Goal: Complete application form: Complete application form

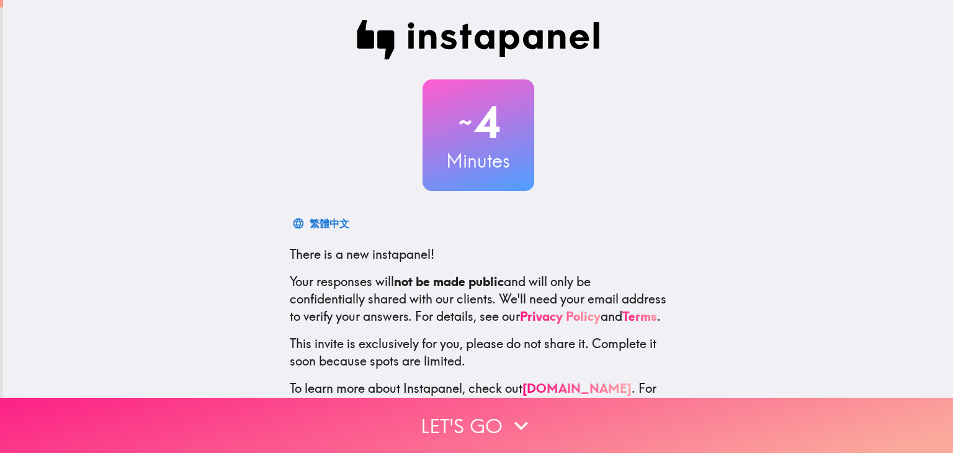
click at [337, 421] on button "Let's go" at bounding box center [476, 425] width 953 height 55
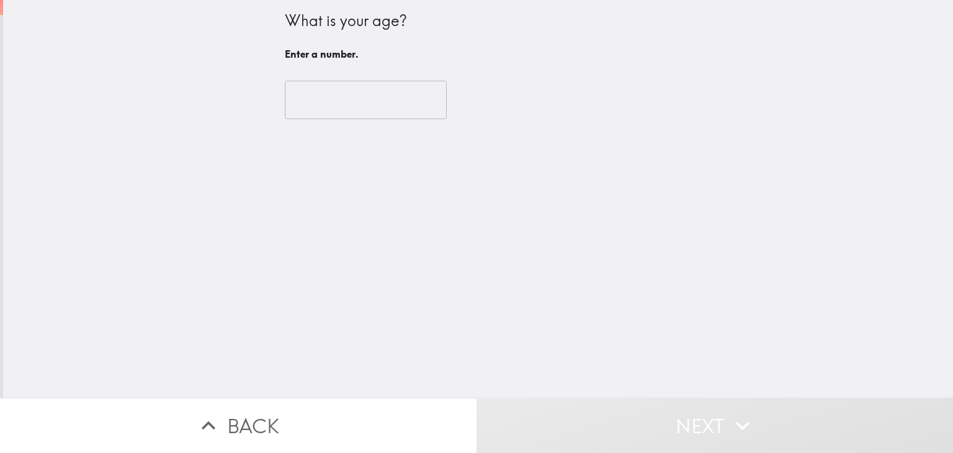
click at [310, 96] on input "number" at bounding box center [366, 100] width 162 height 38
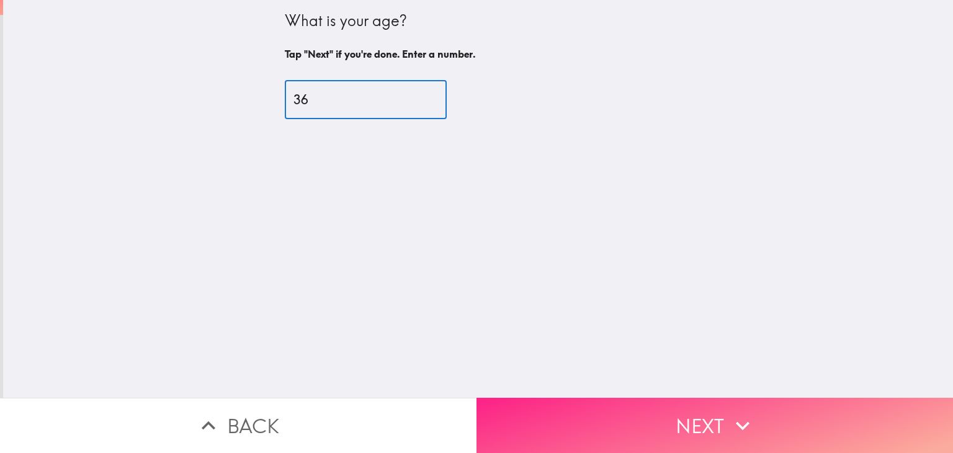
type input "36"
click at [584, 414] on button "Next" at bounding box center [714, 425] width 476 height 55
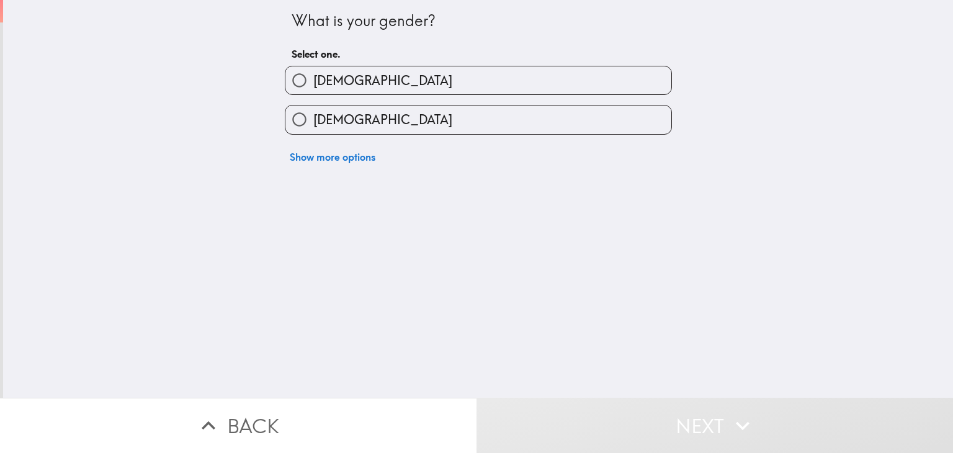
click at [355, 69] on label "[DEMOGRAPHIC_DATA]" at bounding box center [478, 80] width 386 height 28
click at [313, 69] on input "[DEMOGRAPHIC_DATA]" at bounding box center [299, 80] width 28 height 28
radio input "true"
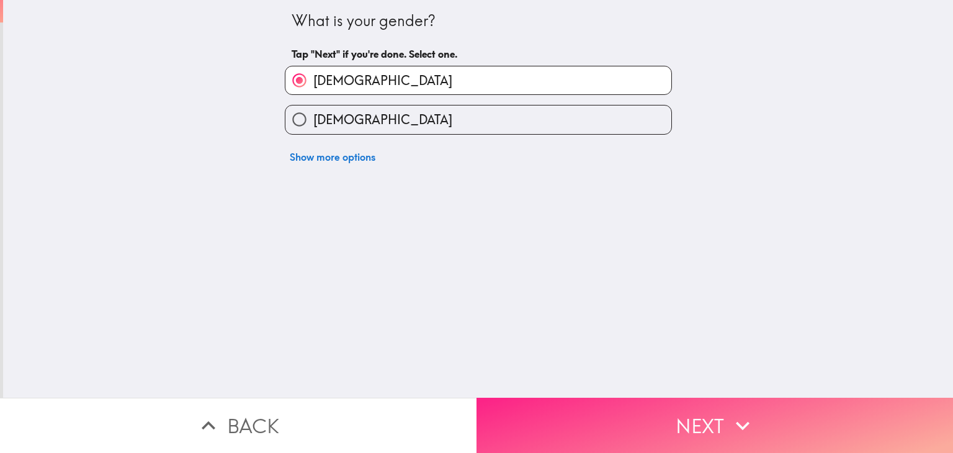
click at [604, 426] on button "Next" at bounding box center [714, 425] width 476 height 55
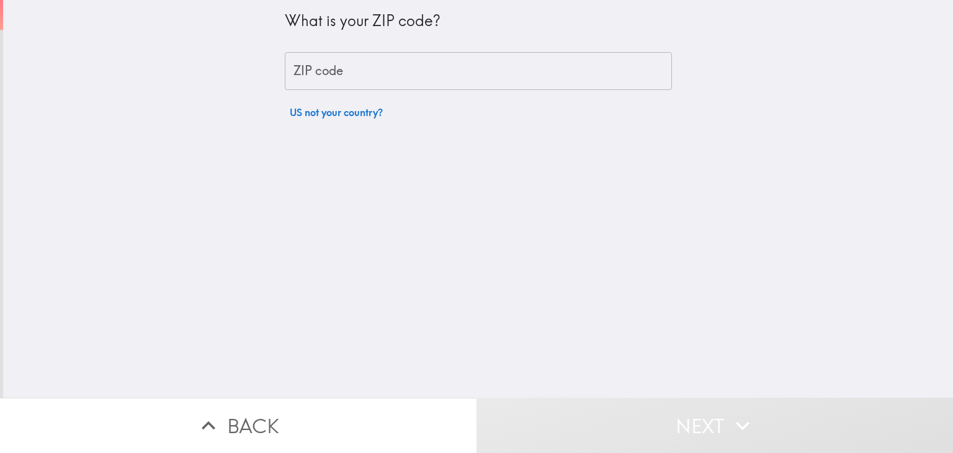
click at [345, 73] on input "ZIP code" at bounding box center [478, 71] width 387 height 38
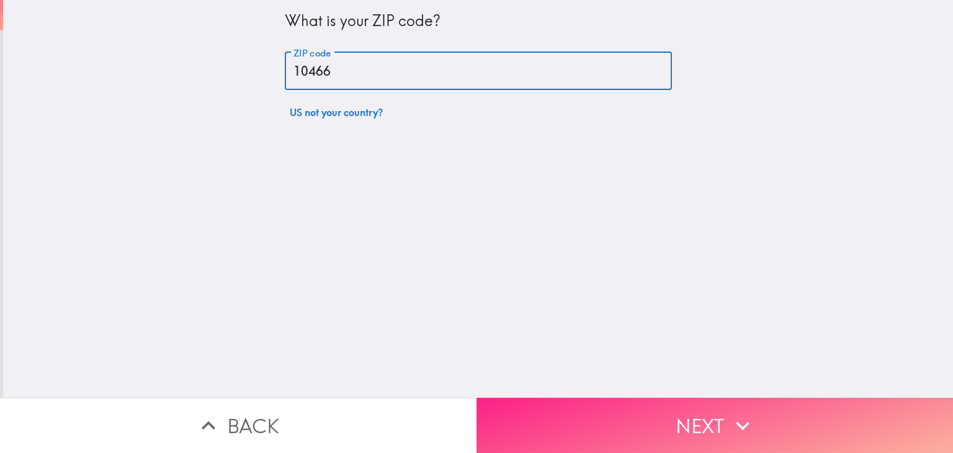
type input "10466"
click at [633, 425] on button "Next" at bounding box center [714, 425] width 476 height 55
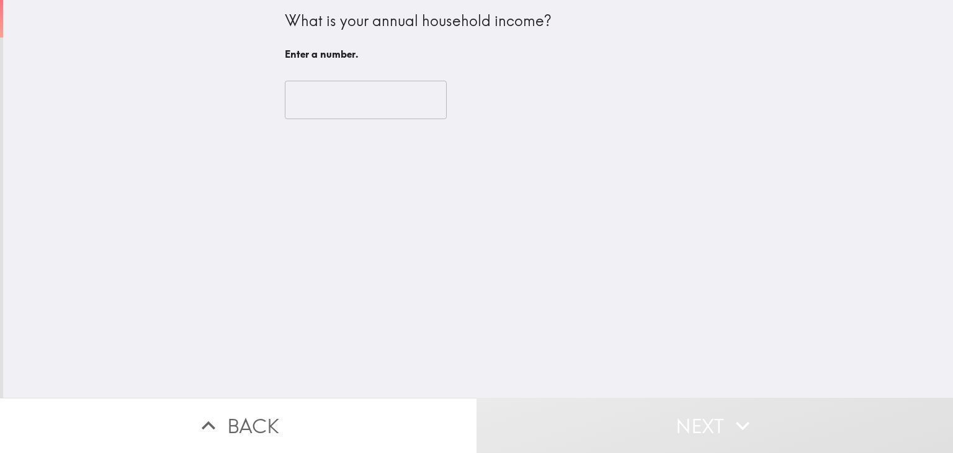
click at [358, 102] on input "number" at bounding box center [366, 100] width 162 height 38
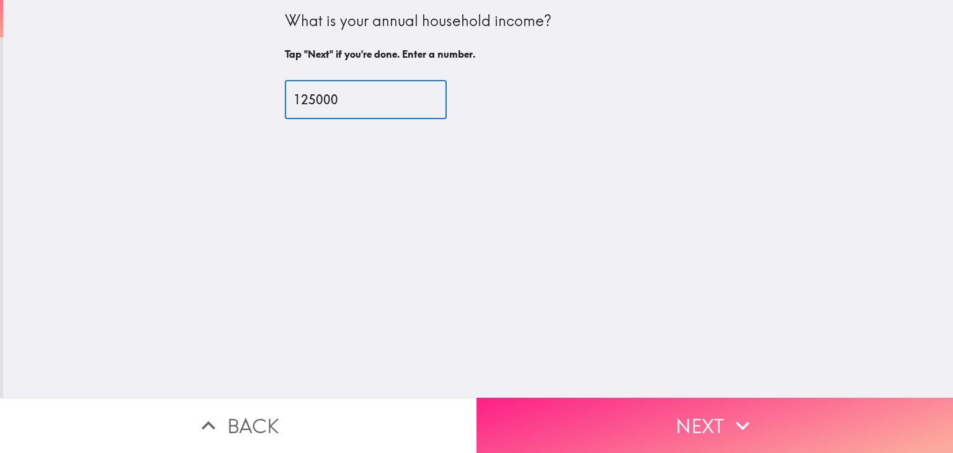
type input "125000"
click at [721, 417] on button "Next" at bounding box center [714, 425] width 476 height 55
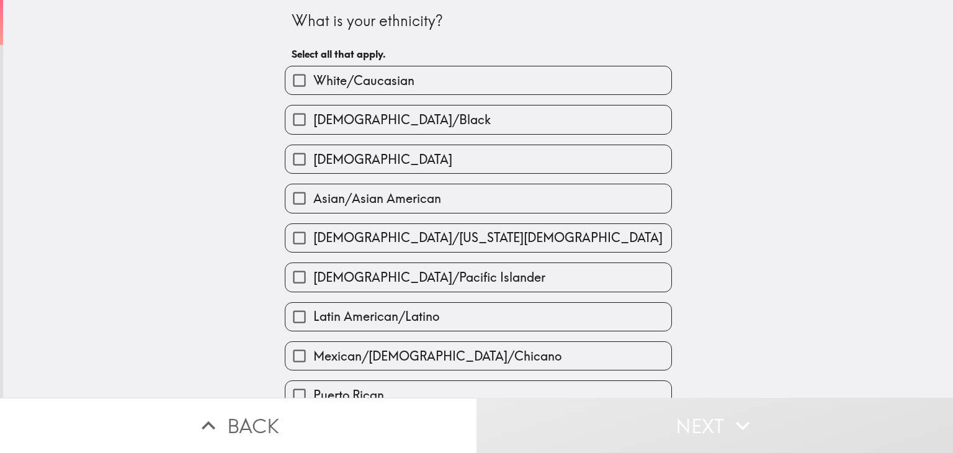
click at [390, 118] on span "[DEMOGRAPHIC_DATA]/Black" at bounding box center [401, 119] width 177 height 17
click at [313, 118] on input "[DEMOGRAPHIC_DATA]/Black" at bounding box center [299, 119] width 28 height 28
checkbox input "true"
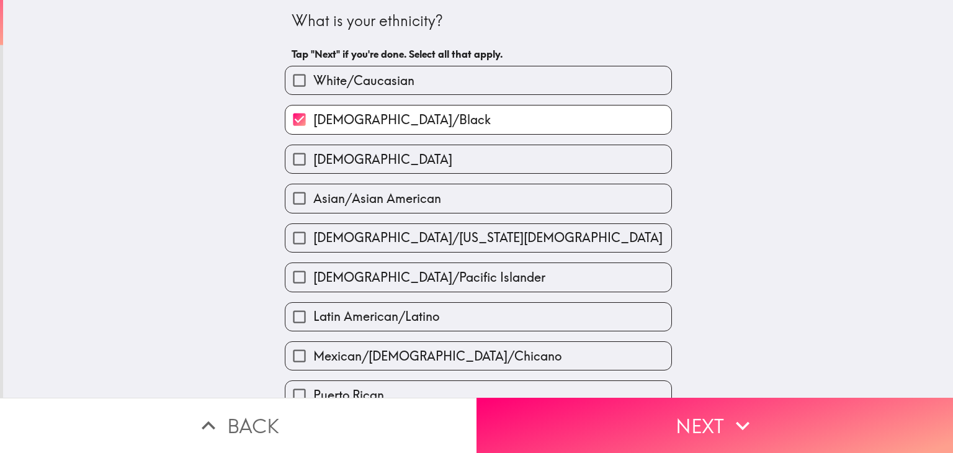
click at [405, 151] on label "[DEMOGRAPHIC_DATA]" at bounding box center [478, 159] width 386 height 28
click at [313, 151] on input "[DEMOGRAPHIC_DATA]" at bounding box center [299, 159] width 28 height 28
checkbox input "true"
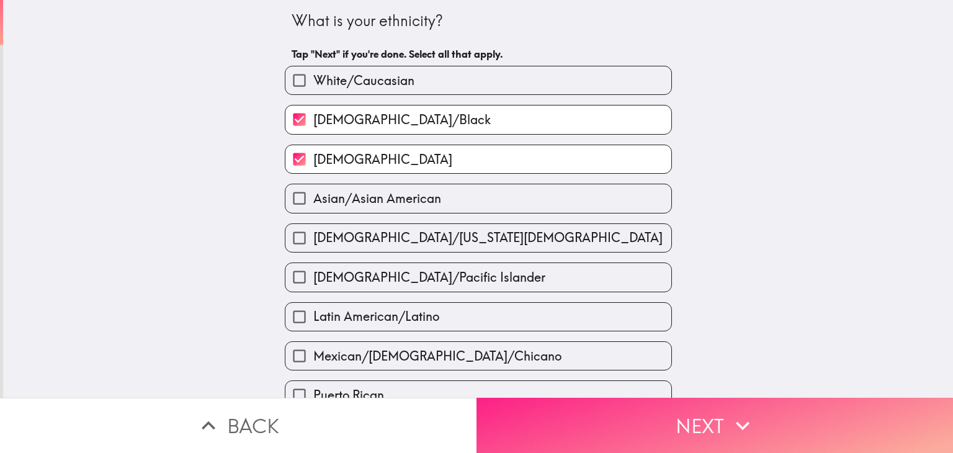
click at [623, 432] on button "Next" at bounding box center [714, 425] width 476 height 55
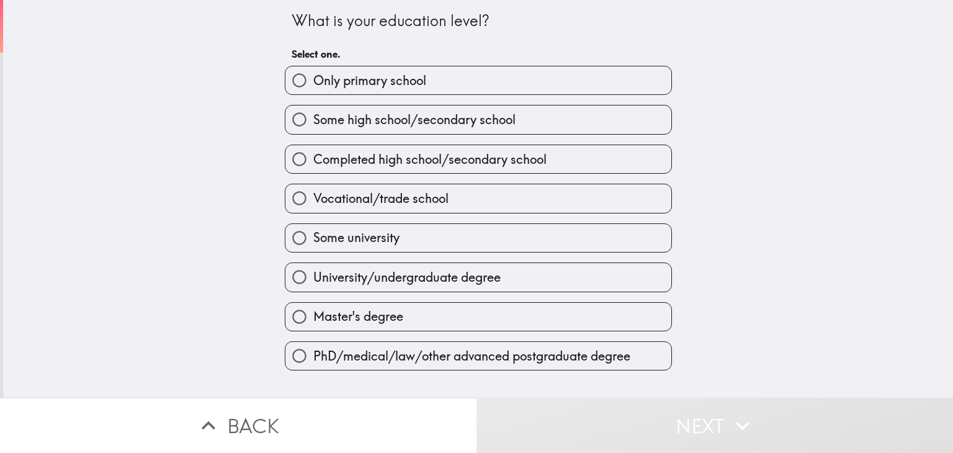
click at [434, 278] on span "University/undergraduate degree" at bounding box center [406, 277] width 187 height 17
click at [313, 278] on input "University/undergraduate degree" at bounding box center [299, 277] width 28 height 28
radio input "true"
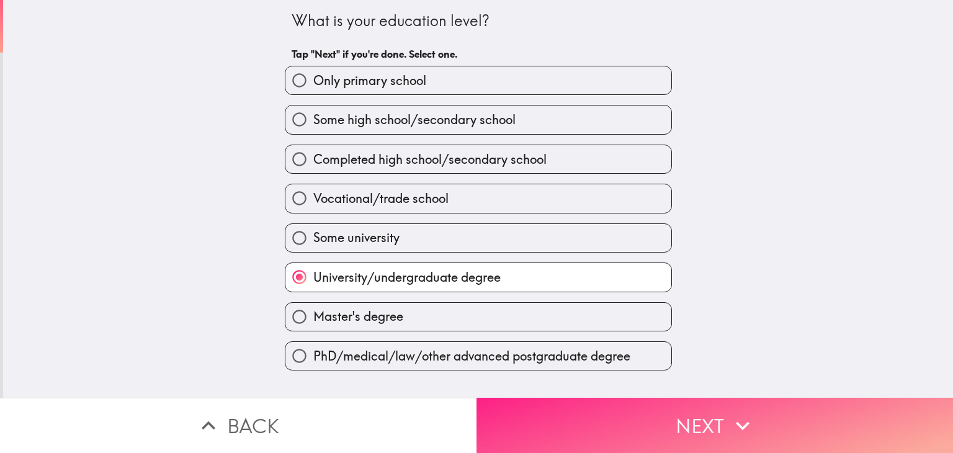
click at [571, 427] on button "Next" at bounding box center [714, 425] width 476 height 55
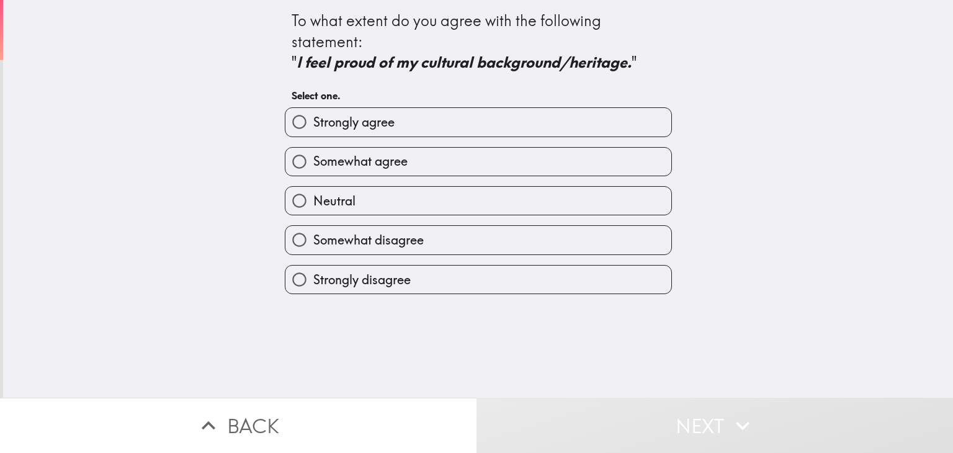
click at [374, 119] on span "Strongly agree" at bounding box center [353, 122] width 81 height 17
click at [313, 119] on input "Strongly agree" at bounding box center [299, 122] width 28 height 28
radio input "true"
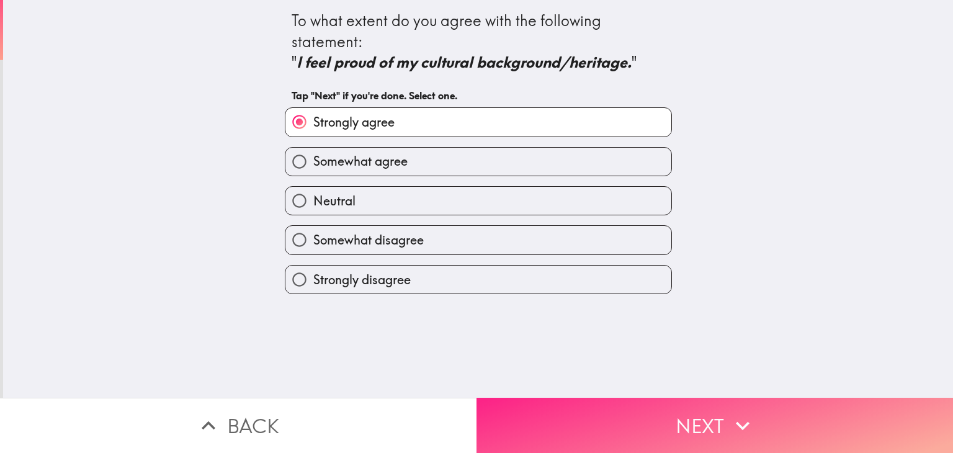
click at [617, 424] on button "Next" at bounding box center [714, 425] width 476 height 55
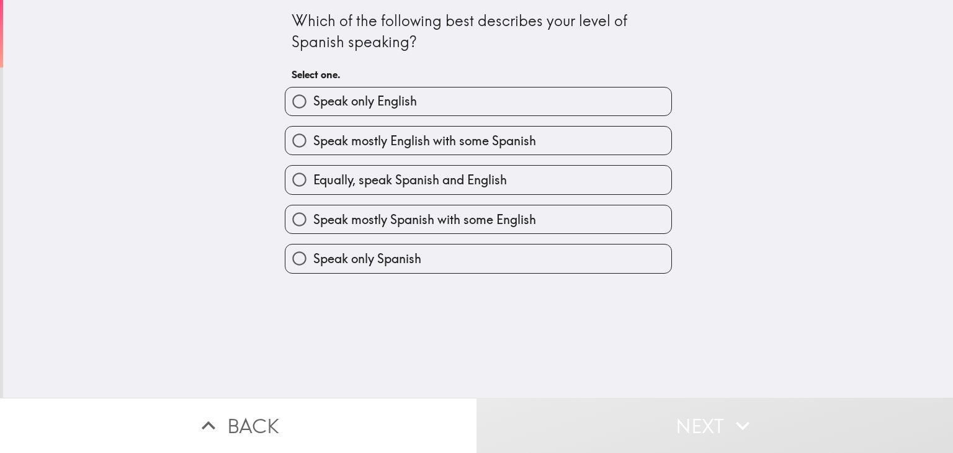
click at [379, 221] on span "Speak mostly Spanish with some English" at bounding box center [424, 219] width 223 height 17
click at [313, 221] on input "Speak mostly Spanish with some English" at bounding box center [299, 219] width 28 height 28
radio input "true"
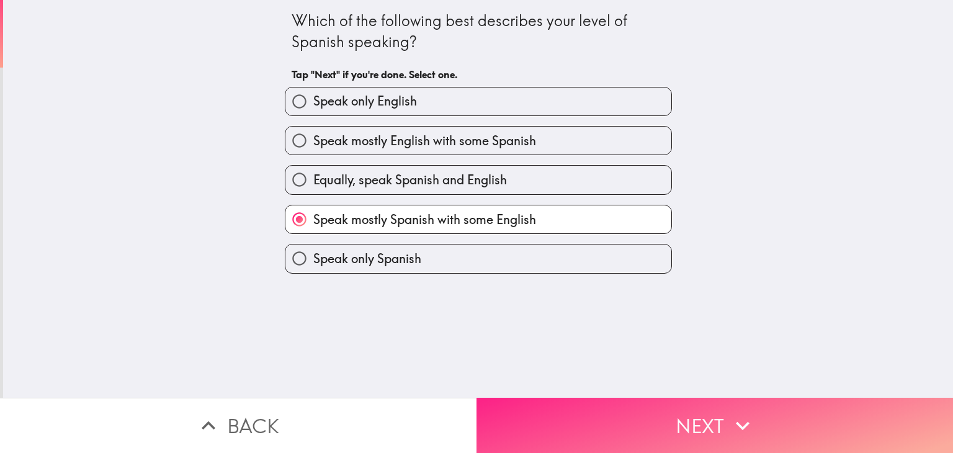
click at [580, 424] on button "Next" at bounding box center [714, 425] width 476 height 55
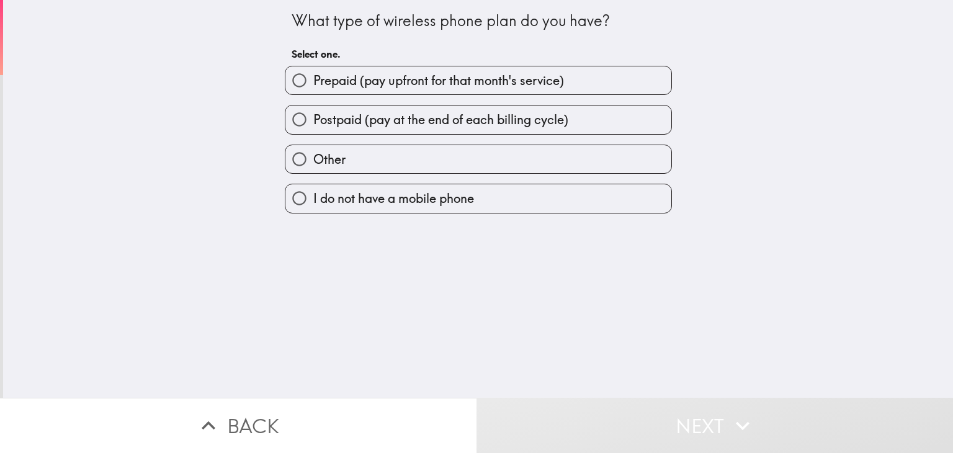
click at [337, 119] on span "Postpaid (pay at the end of each billing cycle)" at bounding box center [440, 119] width 255 height 17
click at [313, 119] on input "Postpaid (pay at the end of each billing cycle)" at bounding box center [299, 119] width 28 height 28
radio input "true"
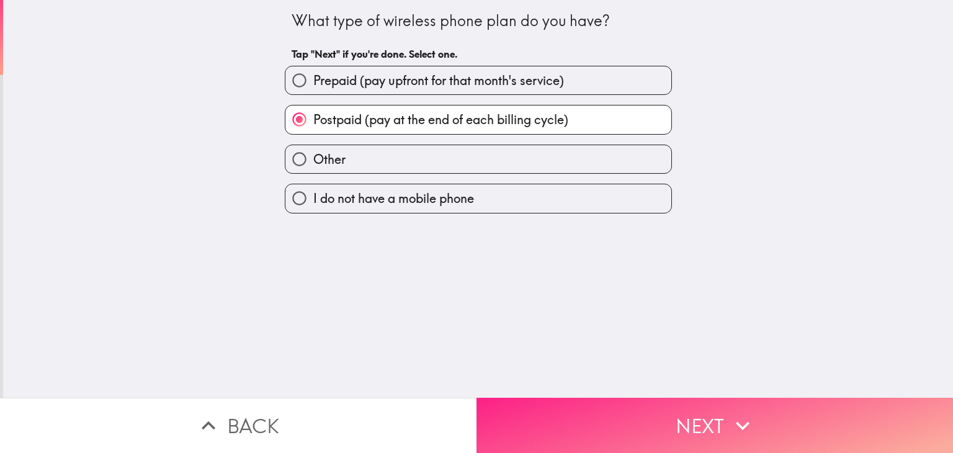
click at [607, 415] on button "Next" at bounding box center [714, 425] width 476 height 55
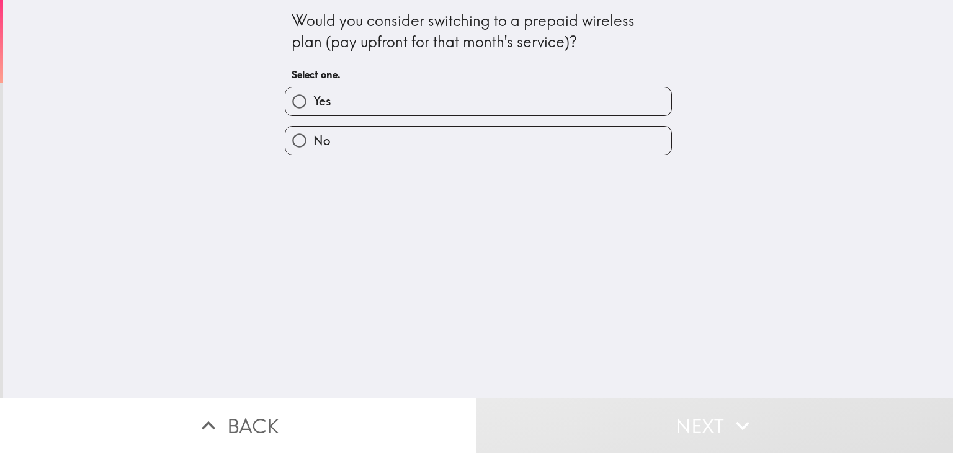
click at [357, 102] on label "Yes" at bounding box center [478, 101] width 386 height 28
click at [313, 102] on input "Yes" at bounding box center [299, 101] width 28 height 28
radio input "true"
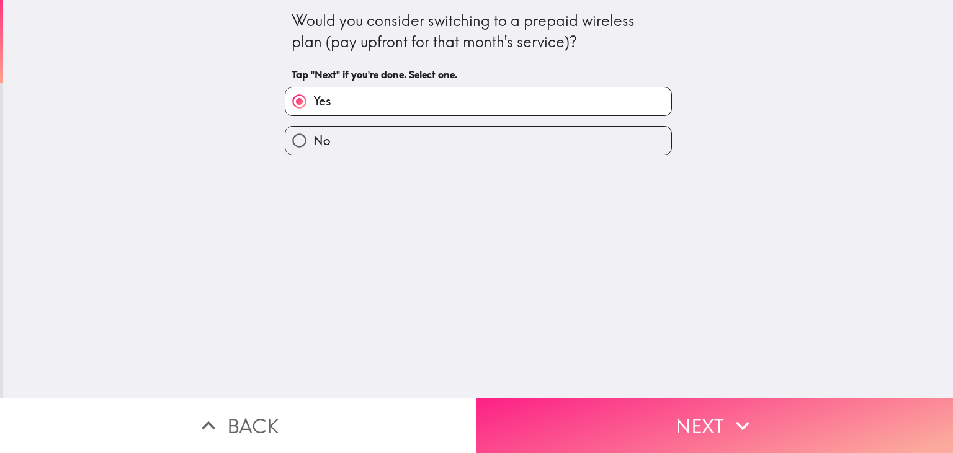
click at [609, 423] on button "Next" at bounding box center [714, 425] width 476 height 55
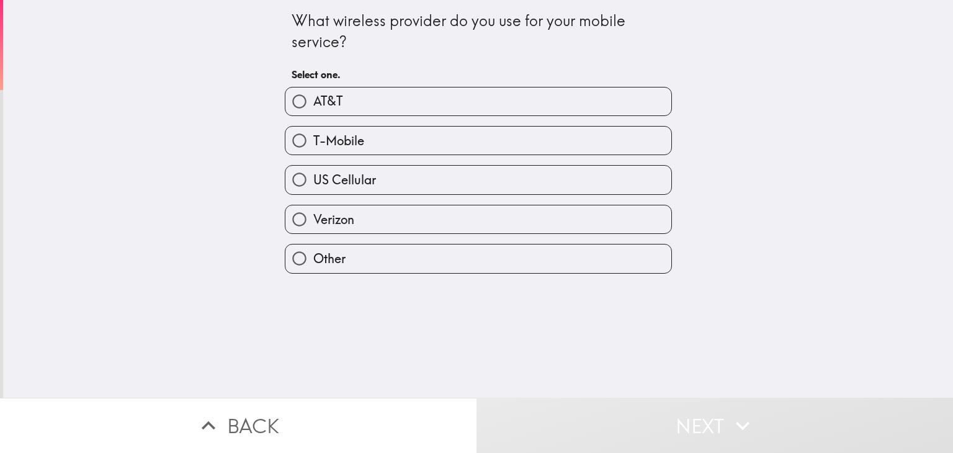
click at [405, 212] on label "Verizon" at bounding box center [478, 219] width 386 height 28
click at [313, 212] on input "Verizon" at bounding box center [299, 219] width 28 height 28
radio input "true"
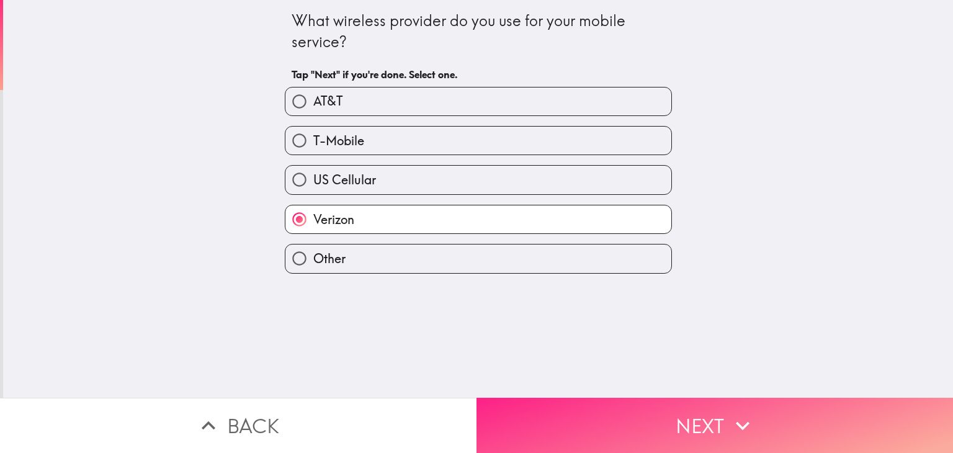
click at [586, 419] on button "Next" at bounding box center [714, 425] width 476 height 55
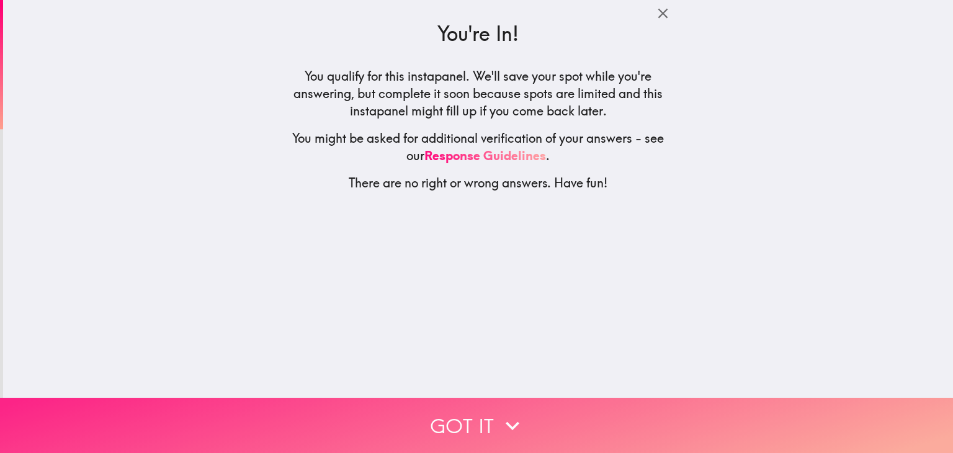
click at [564, 427] on button "Got it" at bounding box center [476, 425] width 953 height 55
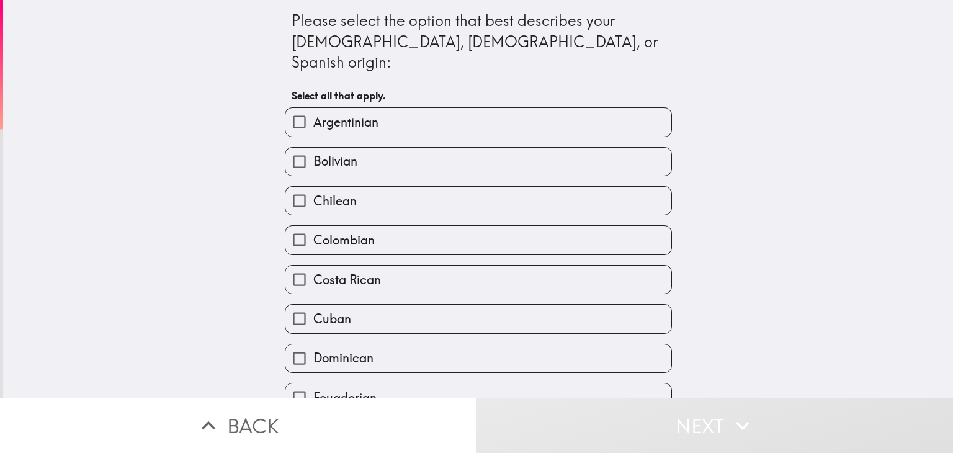
click at [373, 231] on span "Colombian" at bounding box center [343, 239] width 61 height 17
click at [313, 226] on input "Colombian" at bounding box center [299, 240] width 28 height 28
checkbox input "true"
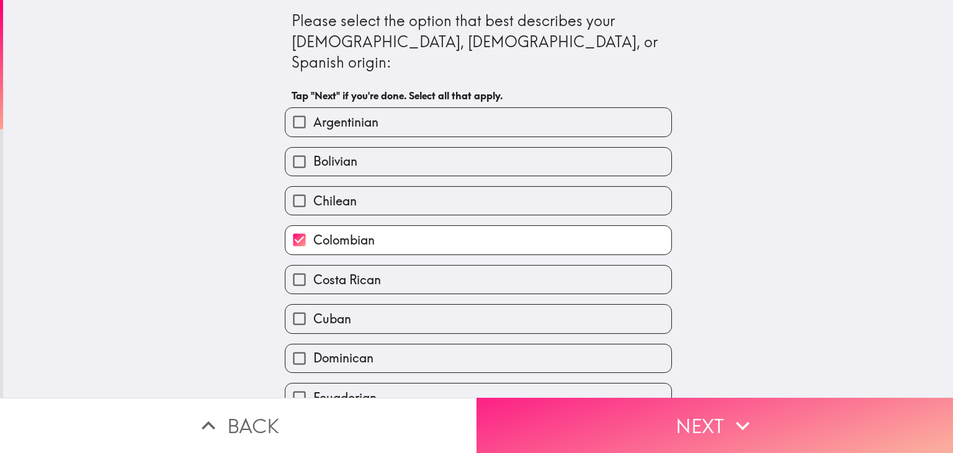
click at [569, 427] on button "Next" at bounding box center [714, 425] width 476 height 55
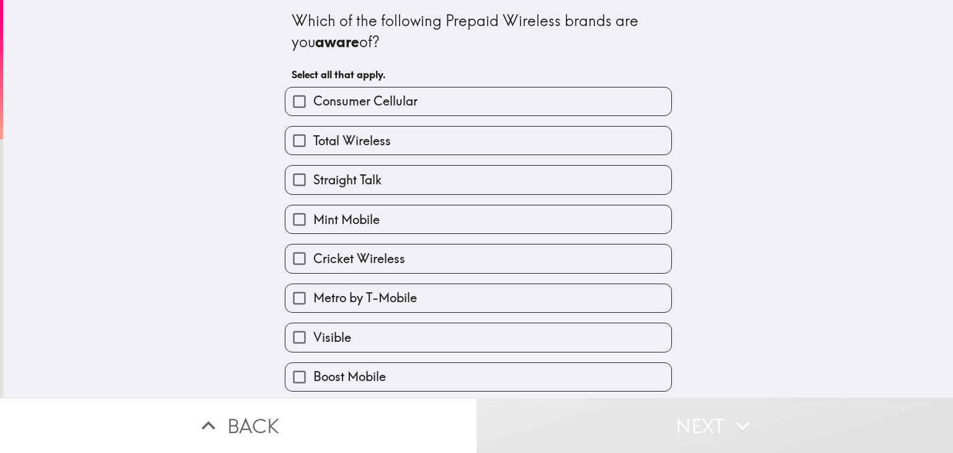
click at [302, 102] on input "Consumer Cellular" at bounding box center [299, 101] width 28 height 28
checkbox input "true"
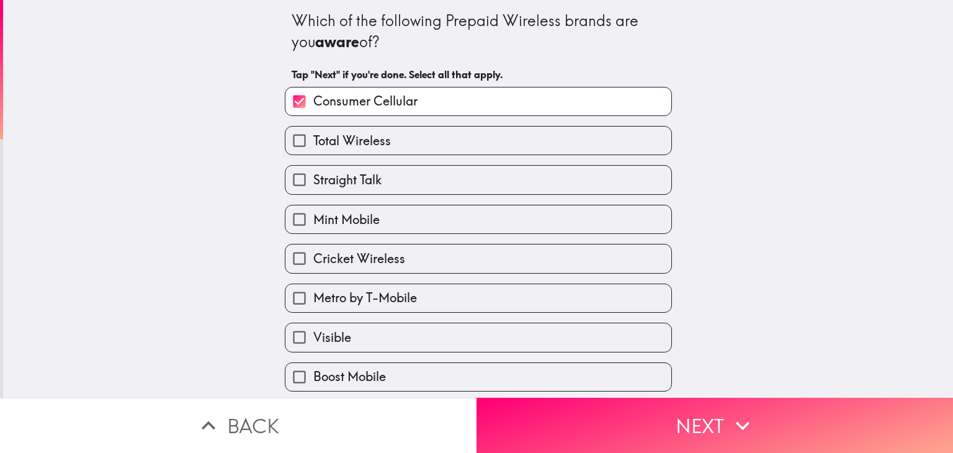
click at [306, 132] on input "Total Wireless" at bounding box center [299, 141] width 28 height 28
checkbox input "true"
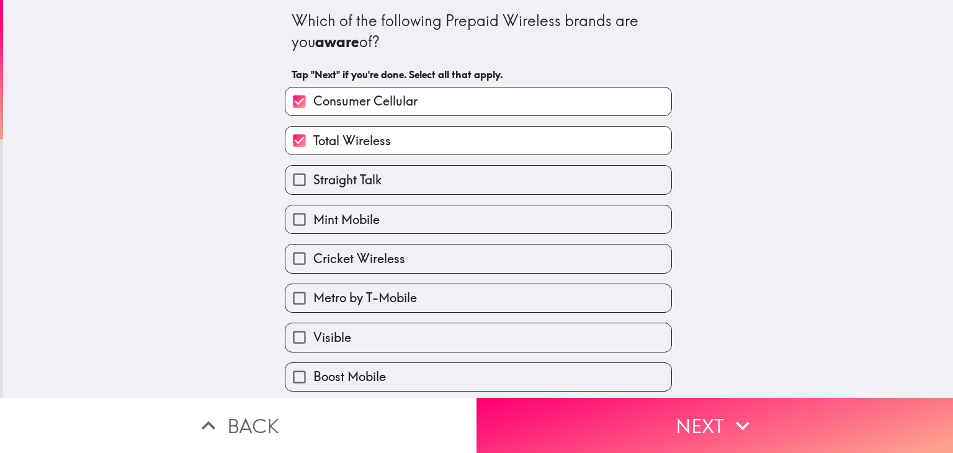
click at [308, 182] on input "Straight Talk" at bounding box center [299, 180] width 28 height 28
checkbox input "true"
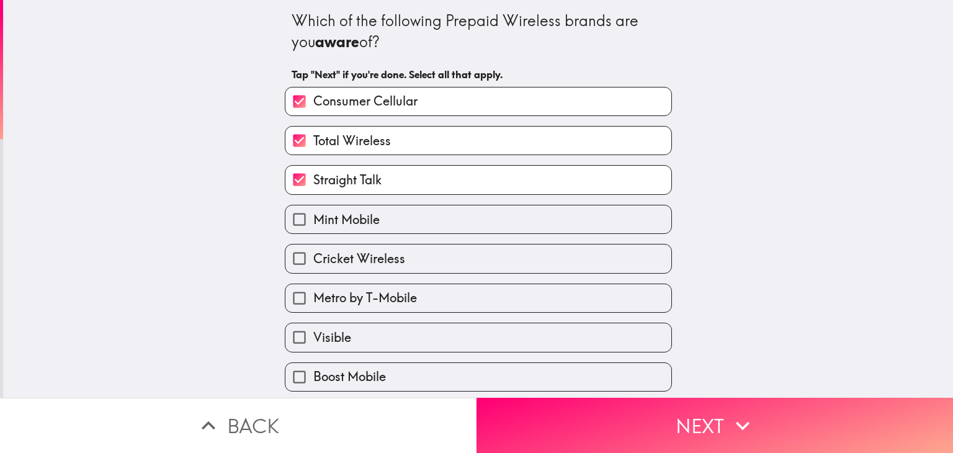
click at [307, 216] on input "Mint Mobile" at bounding box center [299, 219] width 28 height 28
checkbox input "true"
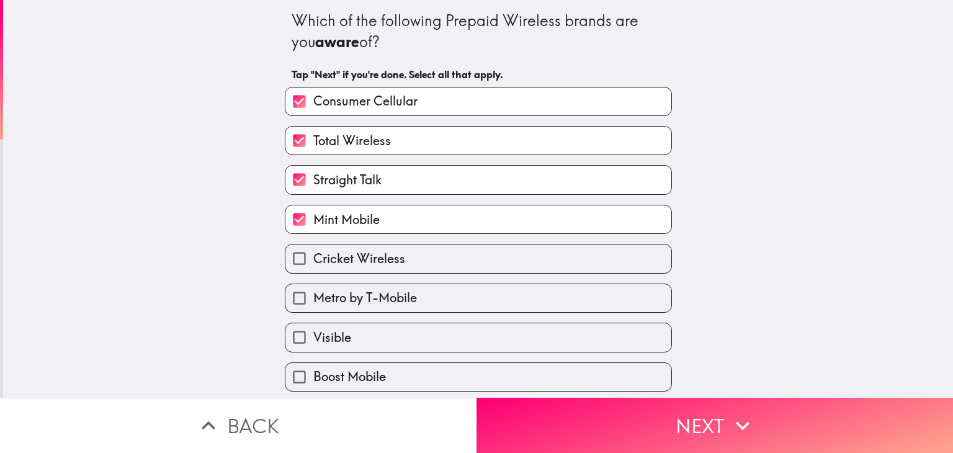
click at [307, 254] on input "Cricket Wireless" at bounding box center [299, 258] width 28 height 28
checkbox input "true"
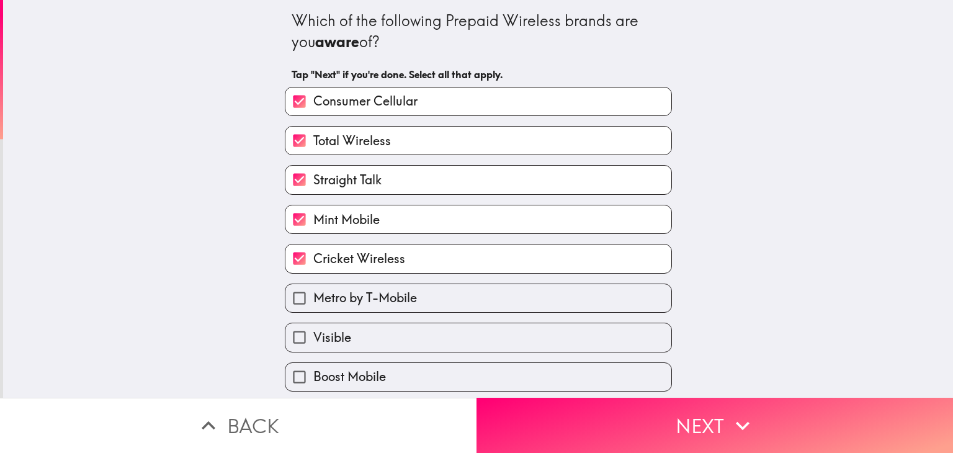
click at [306, 293] on input "Metro by T-Mobile" at bounding box center [299, 298] width 28 height 28
checkbox input "true"
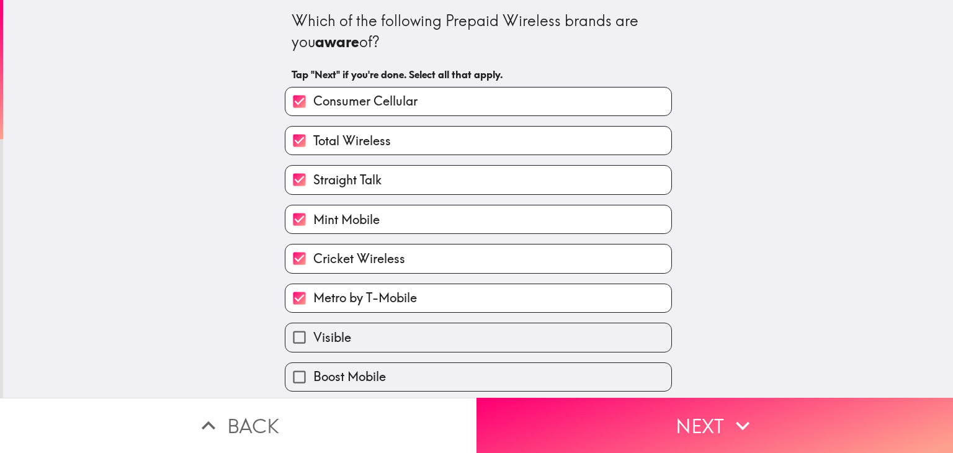
click at [303, 326] on input "Visible" at bounding box center [299, 337] width 28 height 28
checkbox input "true"
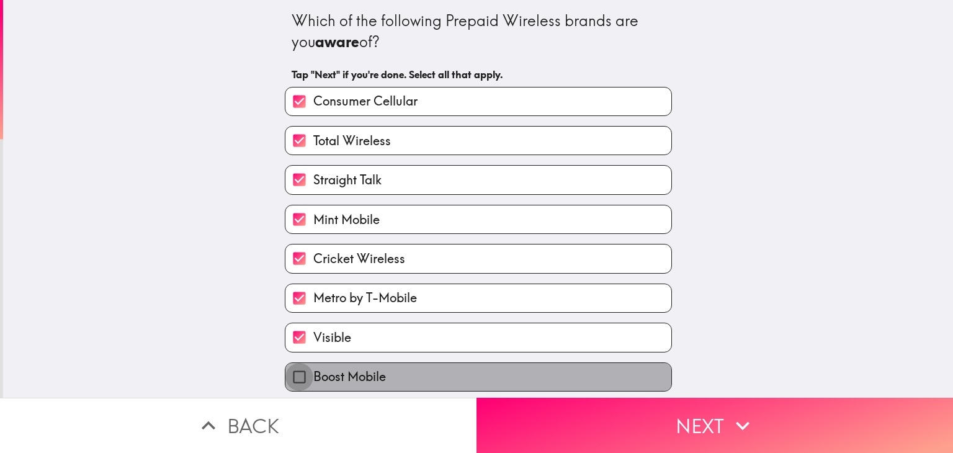
click at [300, 363] on input "Boost Mobile" at bounding box center [299, 377] width 28 height 28
checkbox input "true"
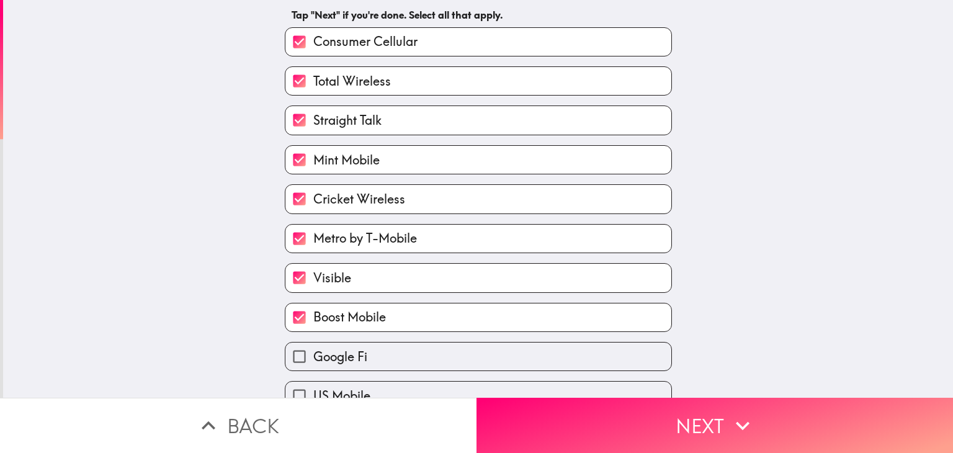
scroll to position [148, 0]
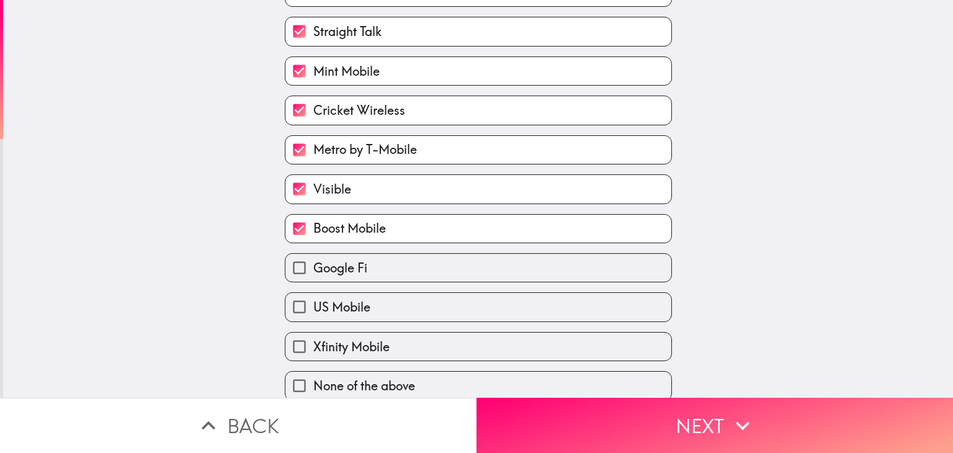
click at [301, 262] on input "Google Fi" at bounding box center [299, 268] width 28 height 28
checkbox input "true"
click at [306, 305] on input "US Mobile" at bounding box center [299, 307] width 28 height 28
checkbox input "true"
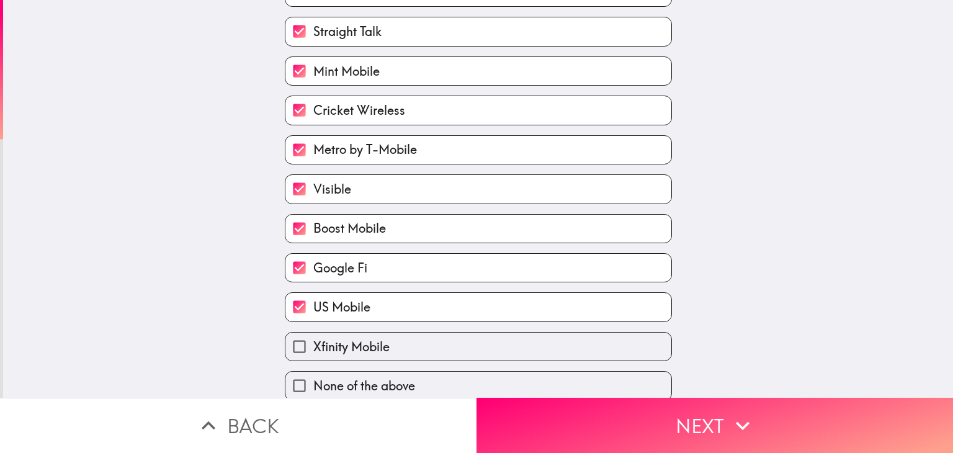
click at [305, 339] on input "Xfinity Mobile" at bounding box center [299, 347] width 28 height 28
checkbox input "true"
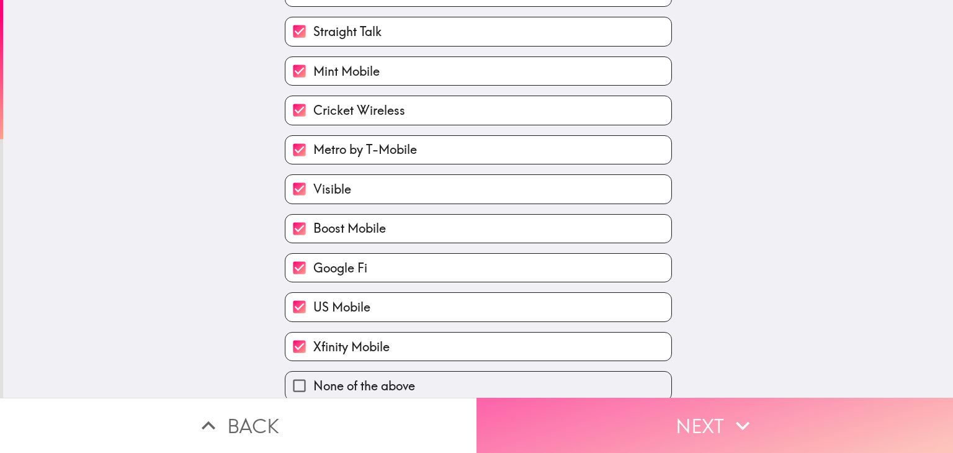
click at [650, 427] on button "Next" at bounding box center [714, 425] width 476 height 55
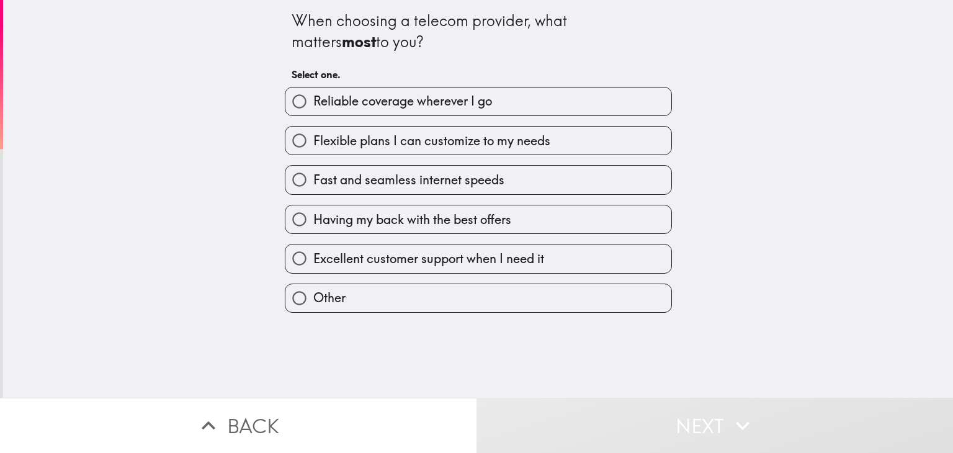
click at [643, 107] on label "Reliable coverage wherever I go" at bounding box center [478, 101] width 386 height 28
click at [313, 107] on input "Reliable coverage wherever I go" at bounding box center [299, 101] width 28 height 28
radio input "true"
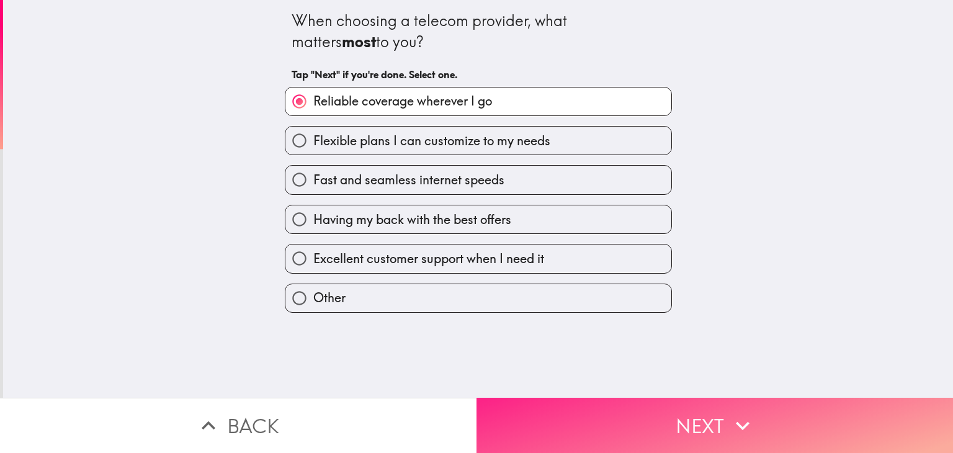
click at [844, 427] on button "Next" at bounding box center [714, 425] width 476 height 55
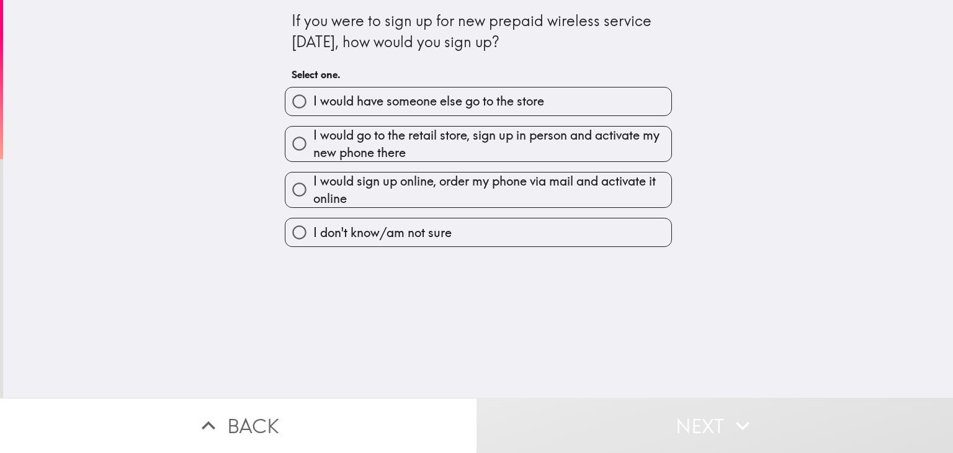
click at [478, 146] on span "I would go to the retail store, sign up in person and activate my new phone the…" at bounding box center [492, 144] width 358 height 35
click at [313, 146] on input "I would go to the retail store, sign up in person and activate my new phone the…" at bounding box center [299, 144] width 28 height 28
radio input "true"
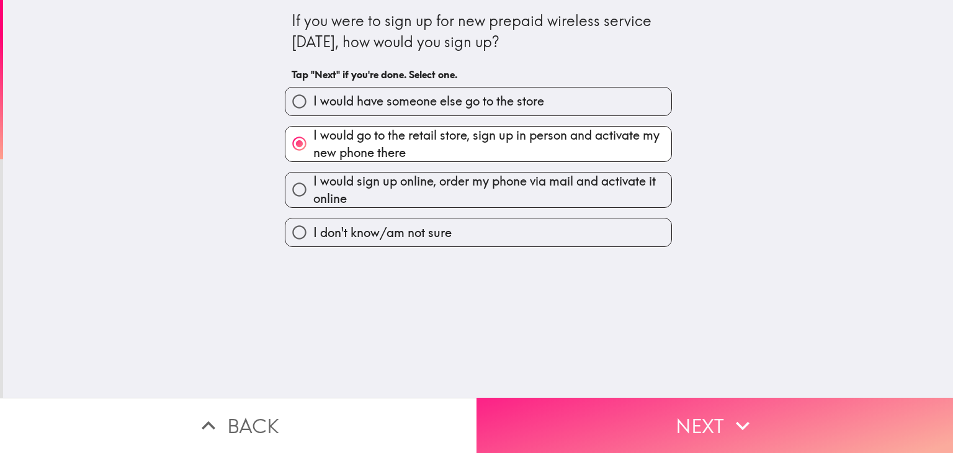
click at [660, 419] on button "Next" at bounding box center [714, 425] width 476 height 55
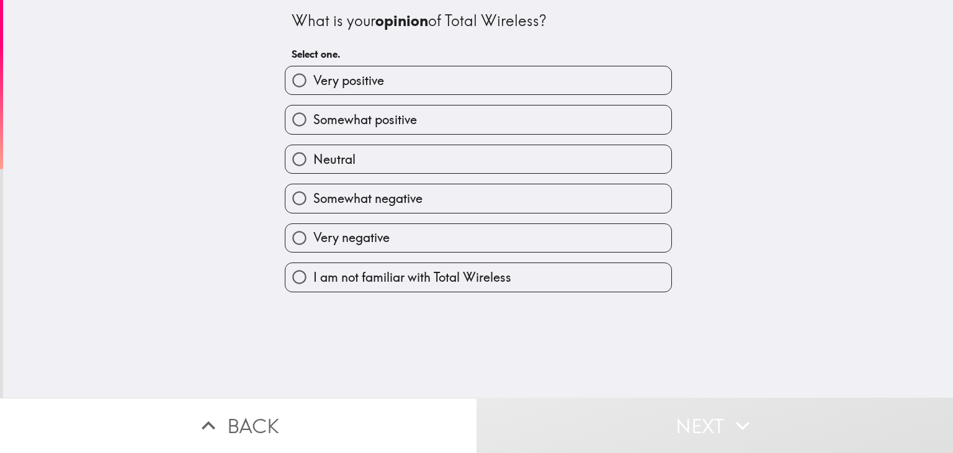
click at [571, 84] on label "Very positive" at bounding box center [478, 80] width 386 height 28
click at [313, 84] on input "Very positive" at bounding box center [299, 80] width 28 height 28
radio input "true"
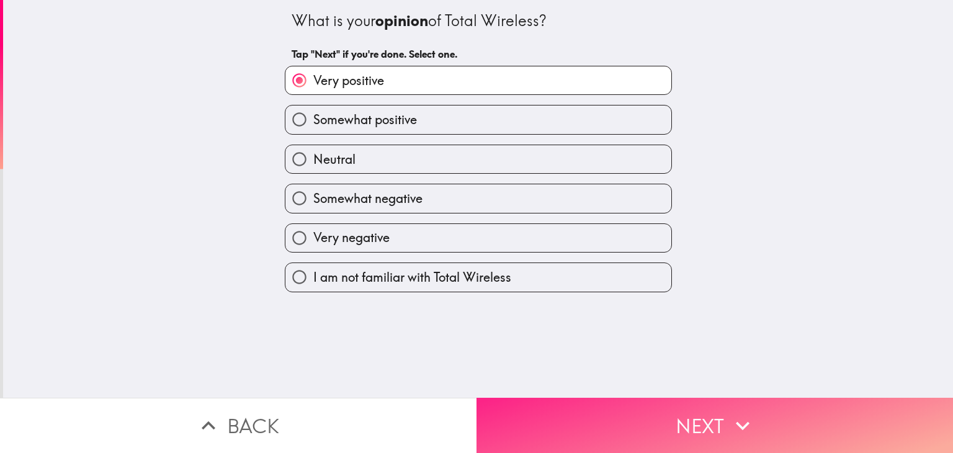
click at [620, 416] on button "Next" at bounding box center [714, 425] width 476 height 55
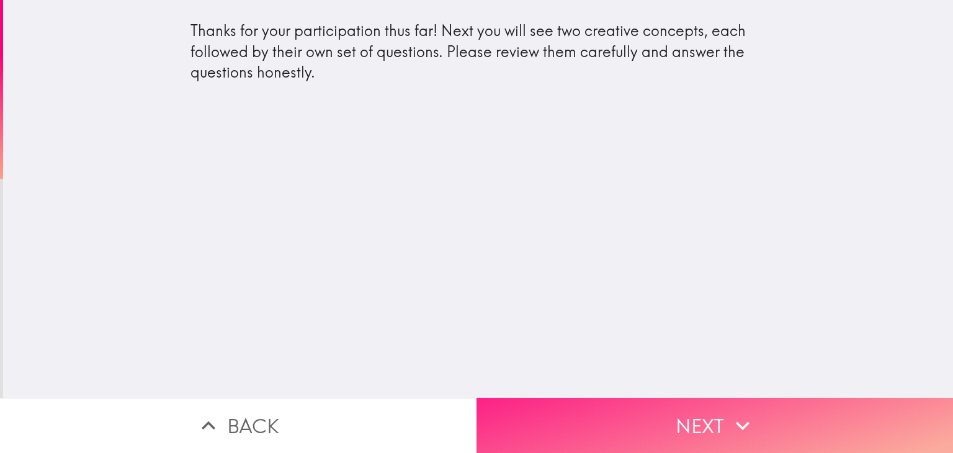
click at [645, 409] on button "Next" at bounding box center [714, 425] width 476 height 55
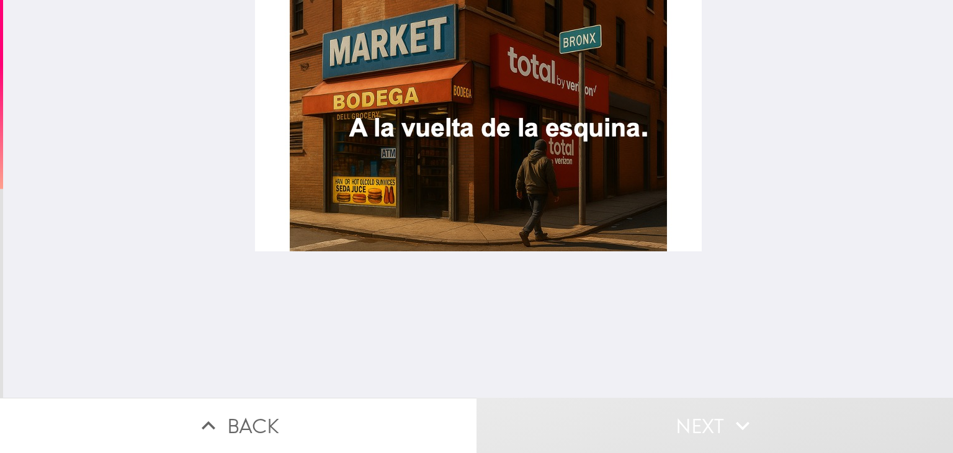
click at [514, 169] on div at bounding box center [478, 125] width 447 height 251
click at [513, 117] on div at bounding box center [478, 125] width 447 height 251
click at [501, 127] on div at bounding box center [478, 125] width 447 height 251
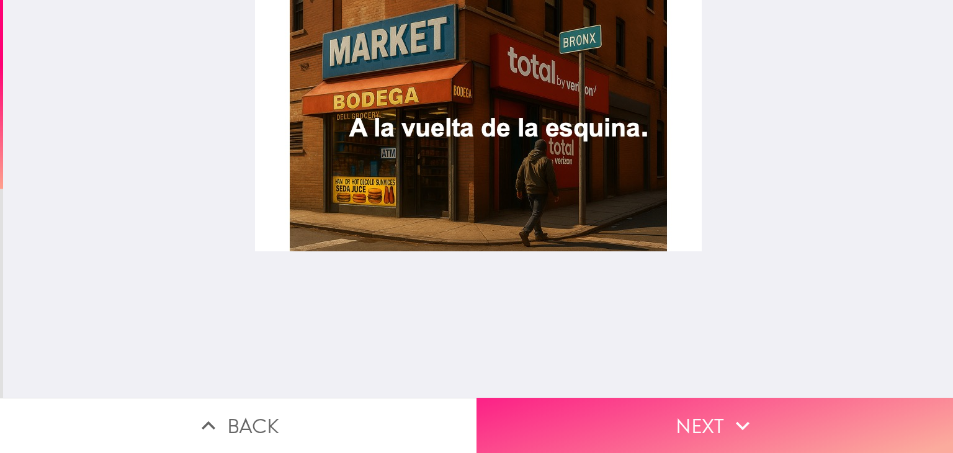
click at [653, 420] on button "Next" at bounding box center [714, 425] width 476 height 55
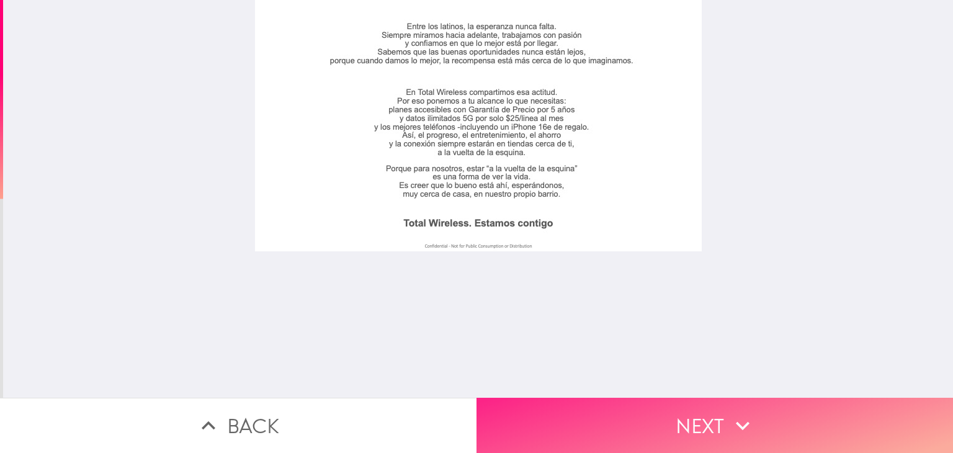
click at [700, 399] on button "Next" at bounding box center [714, 425] width 476 height 55
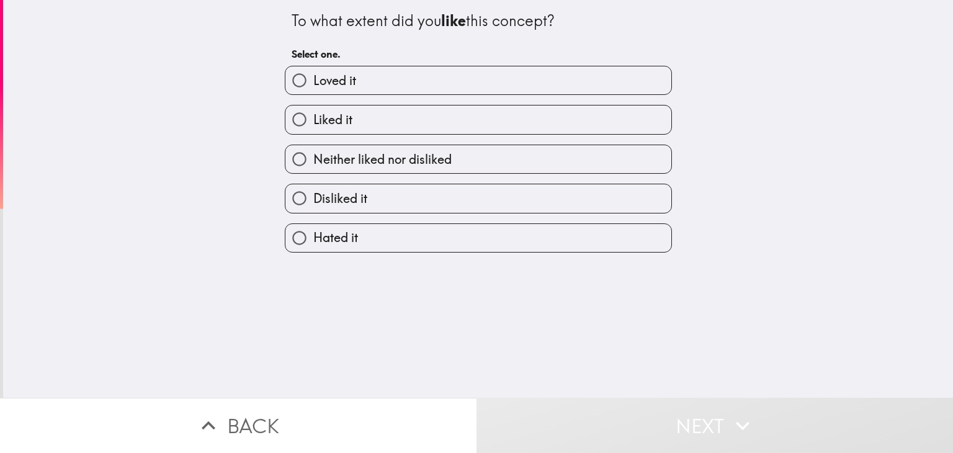
click at [600, 69] on label "Loved it" at bounding box center [478, 80] width 386 height 28
click at [313, 69] on input "Loved it" at bounding box center [299, 80] width 28 height 28
radio input "true"
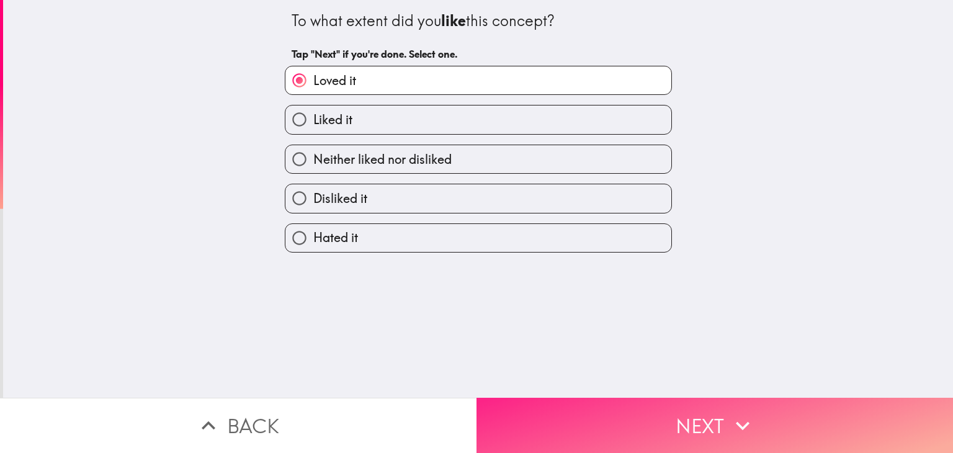
click at [611, 417] on button "Next" at bounding box center [714, 425] width 476 height 55
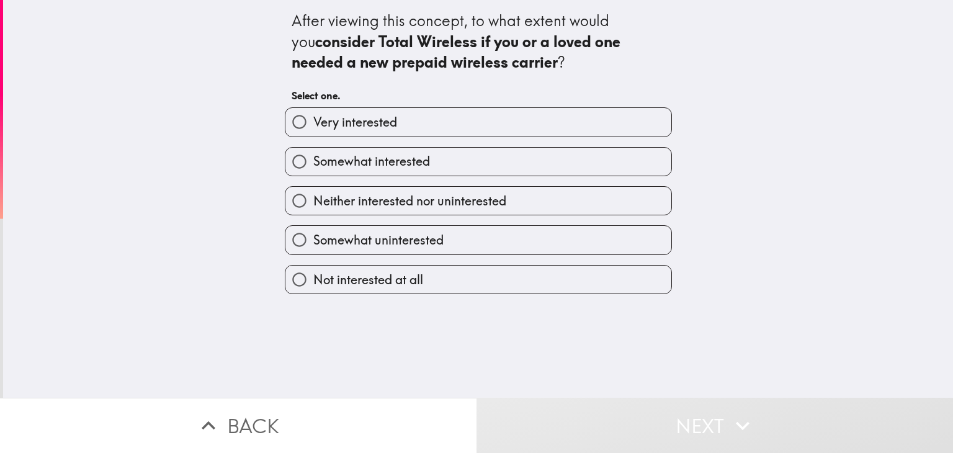
click at [605, 115] on label "Very interested" at bounding box center [478, 122] width 386 height 28
click at [313, 115] on input "Very interested" at bounding box center [299, 122] width 28 height 28
radio input "true"
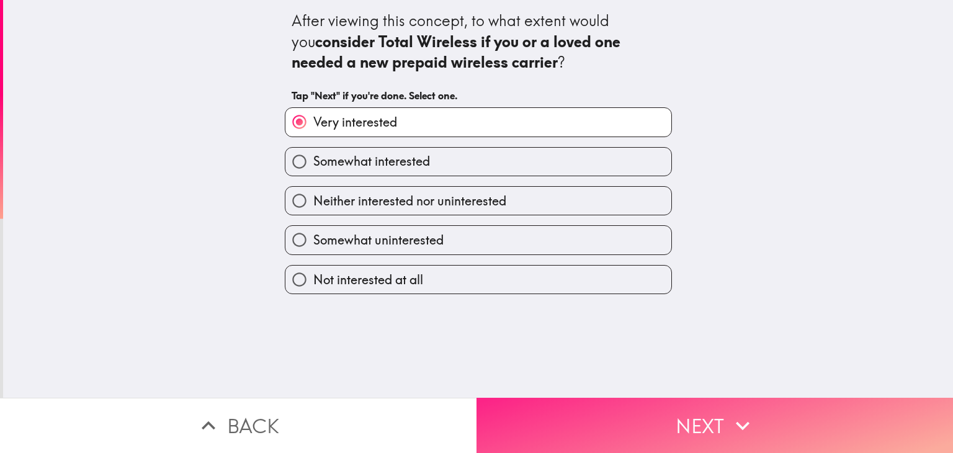
click at [626, 412] on button "Next" at bounding box center [714, 425] width 476 height 55
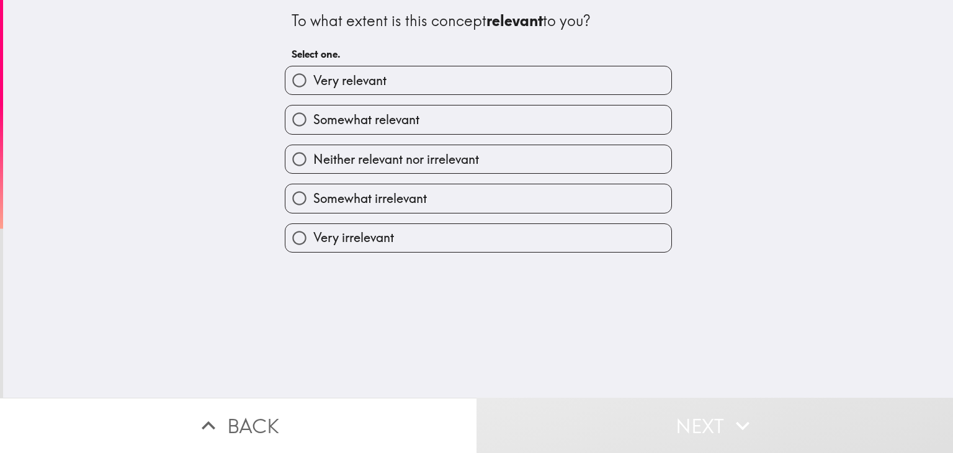
click at [615, 81] on label "Very relevant" at bounding box center [478, 80] width 386 height 28
click at [313, 81] on input "Very relevant" at bounding box center [299, 80] width 28 height 28
radio input "true"
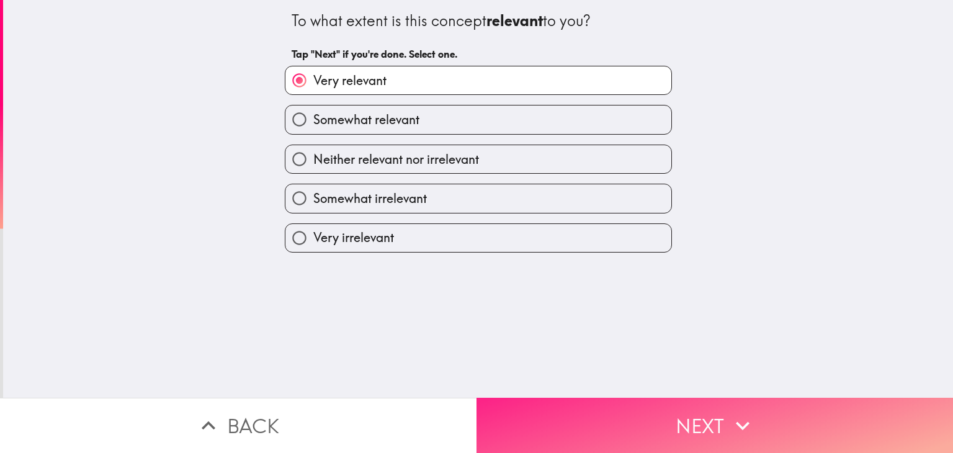
click at [623, 409] on button "Next" at bounding box center [714, 425] width 476 height 55
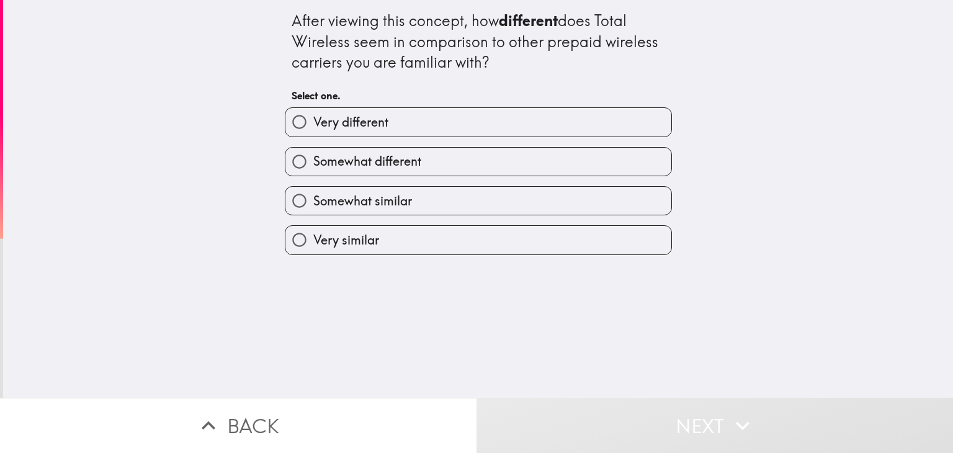
click at [484, 164] on label "Somewhat different" at bounding box center [478, 162] width 386 height 28
click at [313, 164] on input "Somewhat different" at bounding box center [299, 162] width 28 height 28
radio input "true"
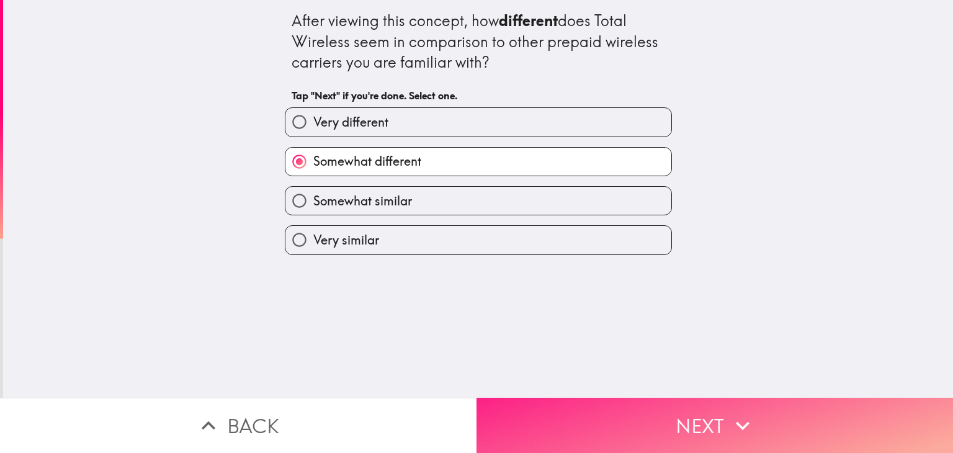
click at [535, 421] on button "Next" at bounding box center [714, 425] width 476 height 55
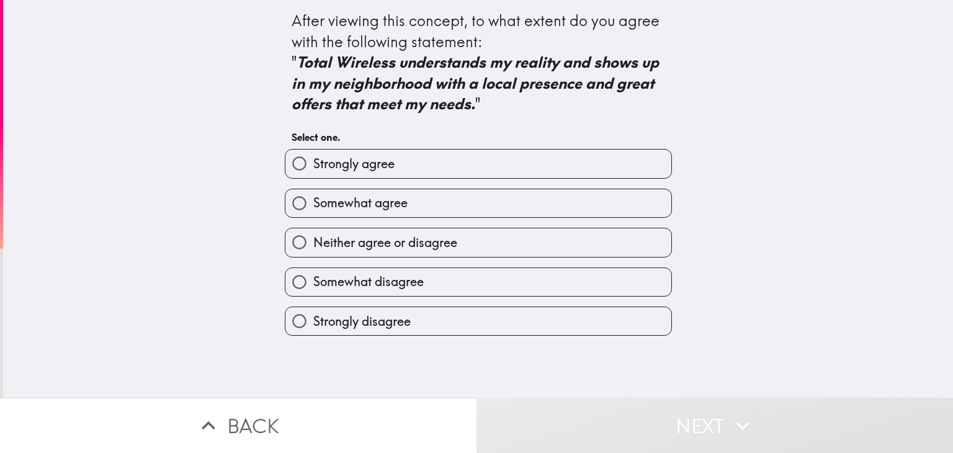
click at [588, 169] on label "Strongly agree" at bounding box center [478, 164] width 386 height 28
click at [313, 169] on input "Strongly agree" at bounding box center [299, 164] width 28 height 28
radio input "true"
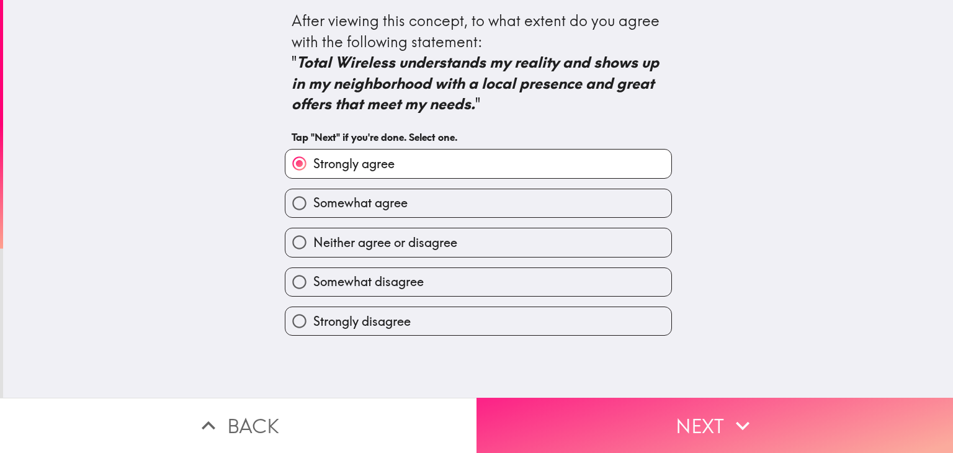
click at [548, 416] on button "Next" at bounding box center [714, 425] width 476 height 55
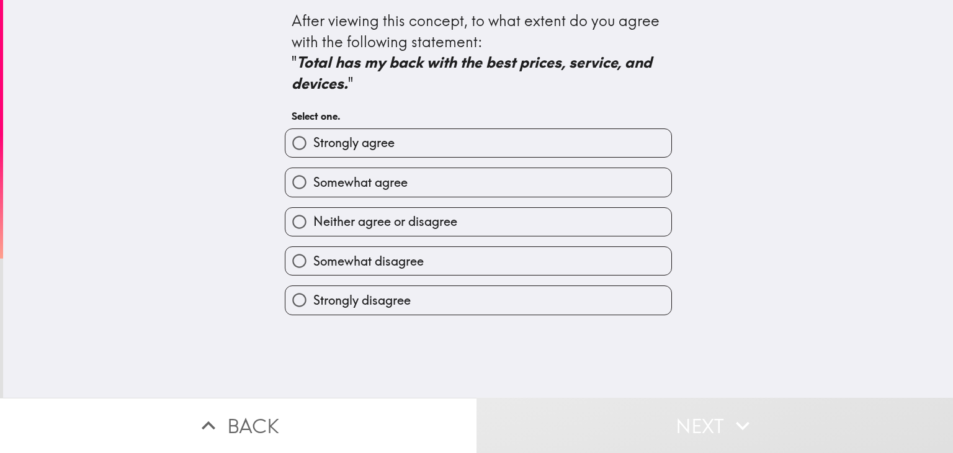
click at [584, 150] on label "Strongly agree" at bounding box center [478, 143] width 386 height 28
click at [313, 150] on input "Strongly agree" at bounding box center [299, 143] width 28 height 28
radio input "true"
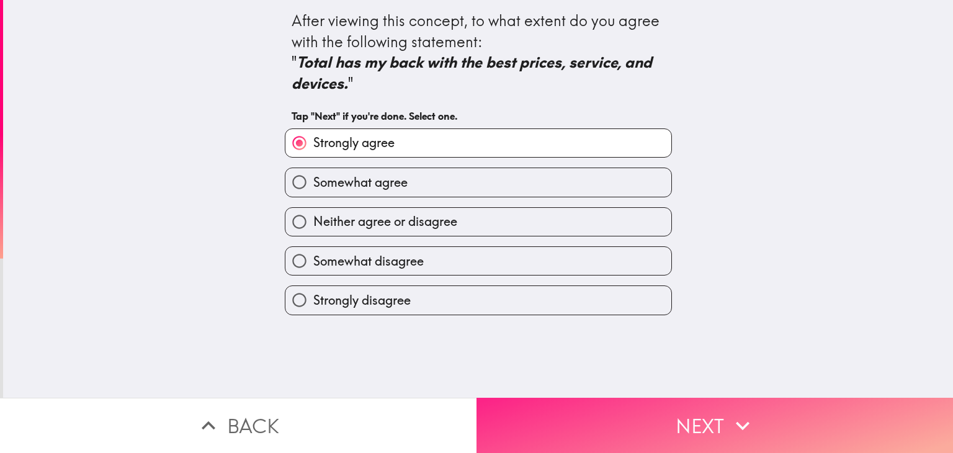
click at [550, 418] on button "Next" at bounding box center [714, 425] width 476 height 55
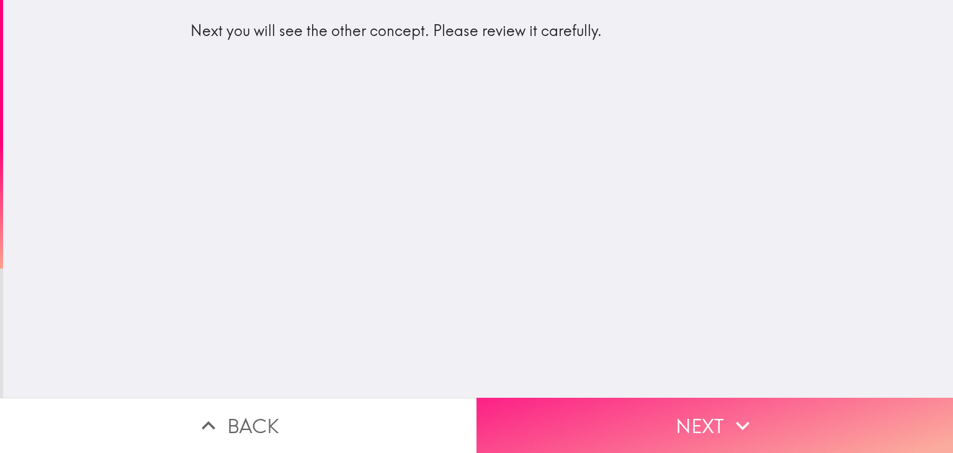
click at [551, 427] on button "Next" at bounding box center [714, 425] width 476 height 55
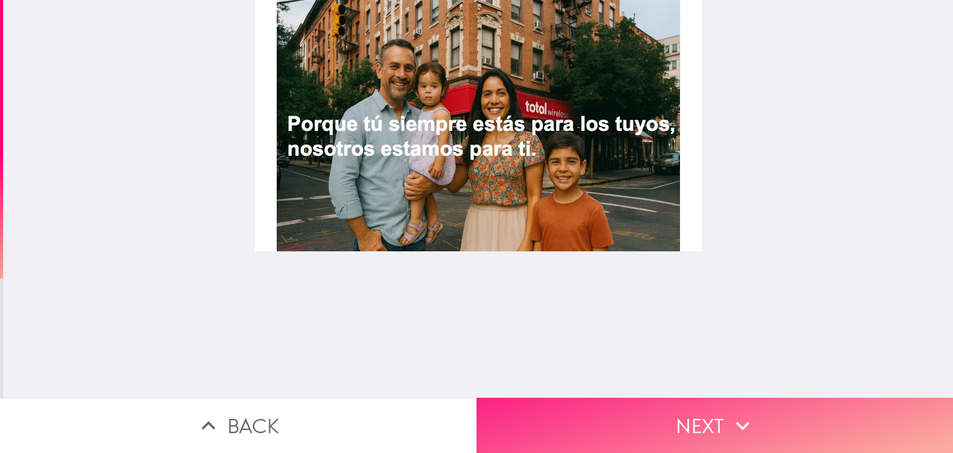
click at [665, 421] on button "Next" at bounding box center [714, 425] width 476 height 55
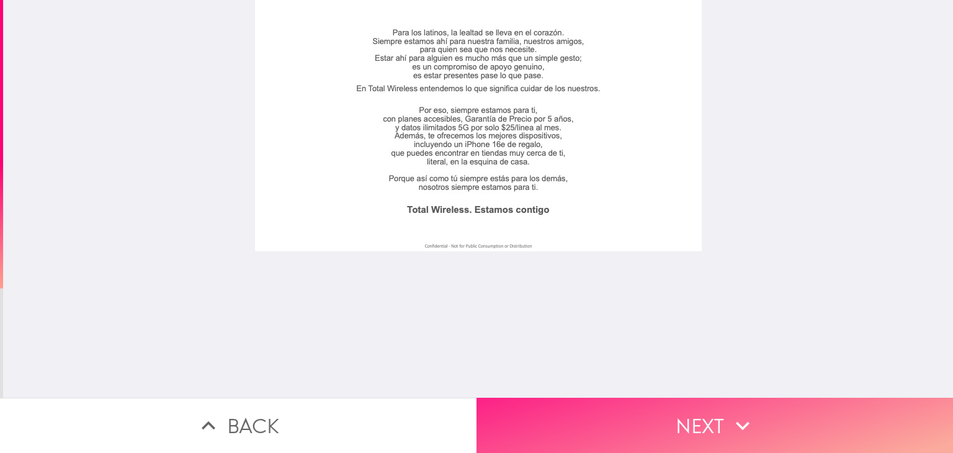
click at [694, 430] on button "Next" at bounding box center [714, 425] width 476 height 55
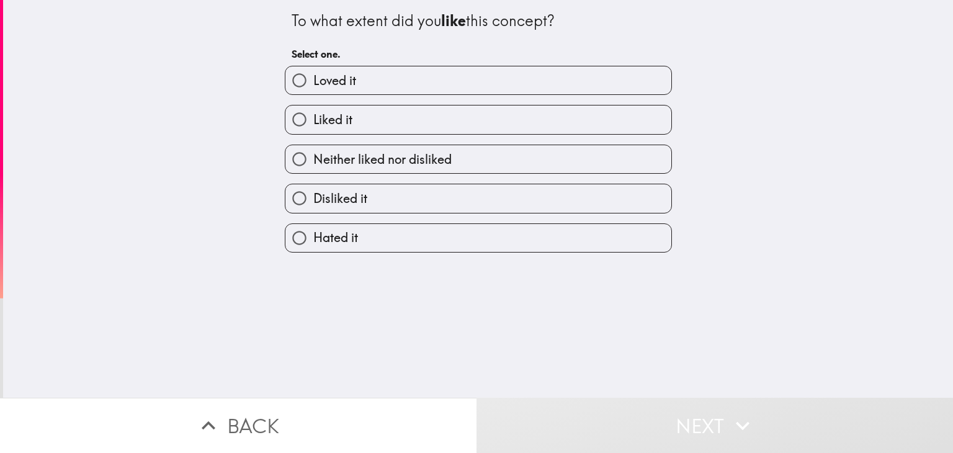
click at [367, 75] on label "Loved it" at bounding box center [478, 80] width 386 height 28
click at [313, 75] on input "Loved it" at bounding box center [299, 80] width 28 height 28
radio input "true"
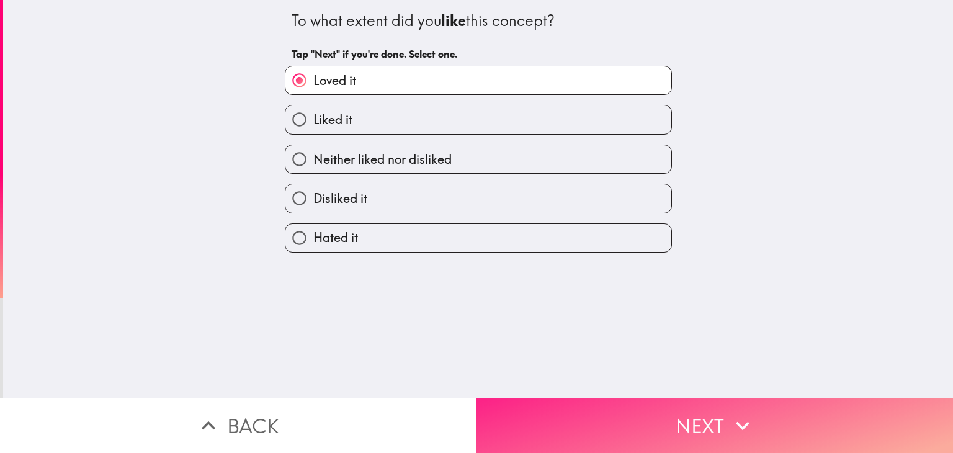
click at [644, 406] on button "Next" at bounding box center [714, 425] width 476 height 55
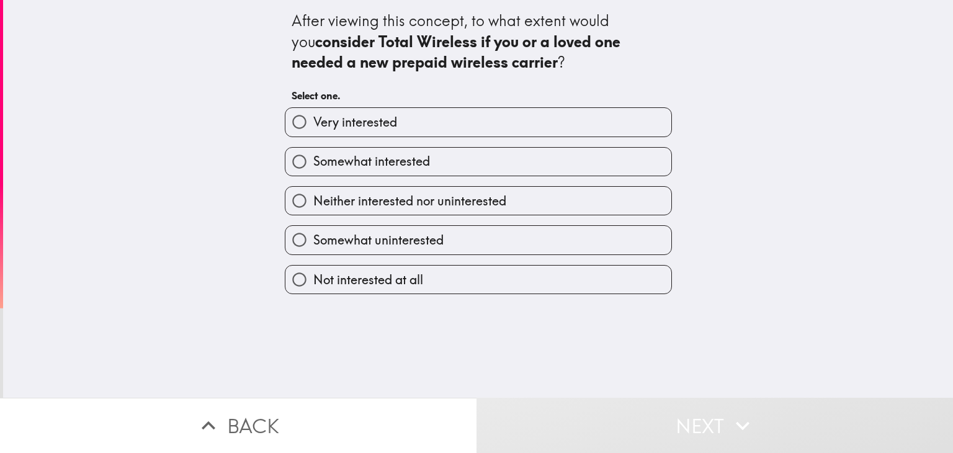
click at [404, 127] on label "Very interested" at bounding box center [478, 122] width 386 height 28
click at [313, 127] on input "Very interested" at bounding box center [299, 122] width 28 height 28
radio input "true"
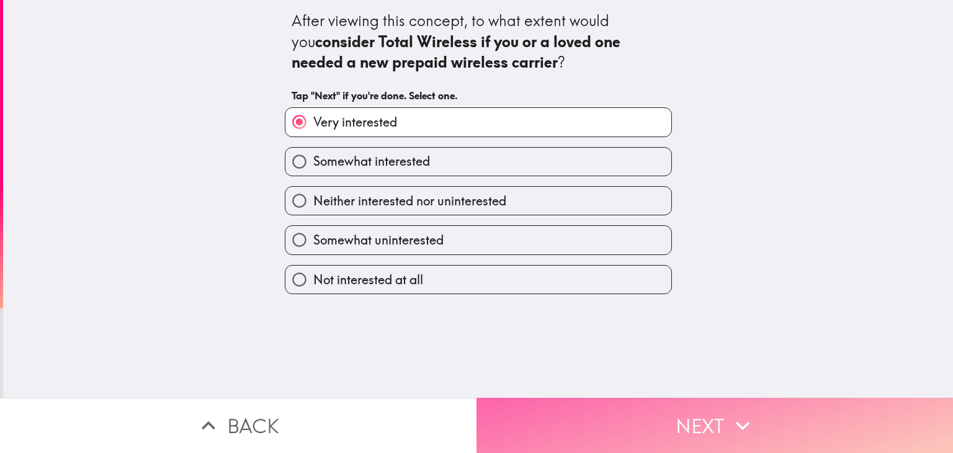
click at [646, 422] on button "Next" at bounding box center [714, 425] width 476 height 55
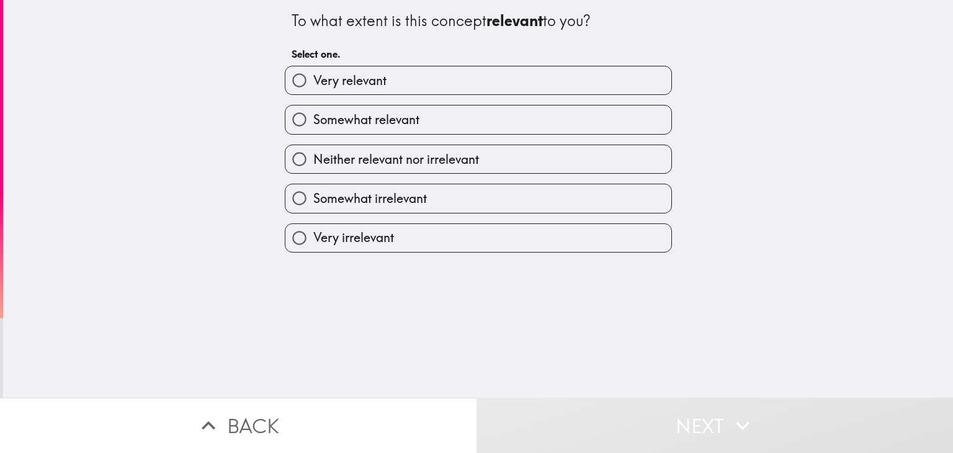
click at [340, 89] on span "Very relevant" at bounding box center [349, 80] width 73 height 17
click at [313, 89] on input "Very relevant" at bounding box center [299, 80] width 28 height 28
radio input "true"
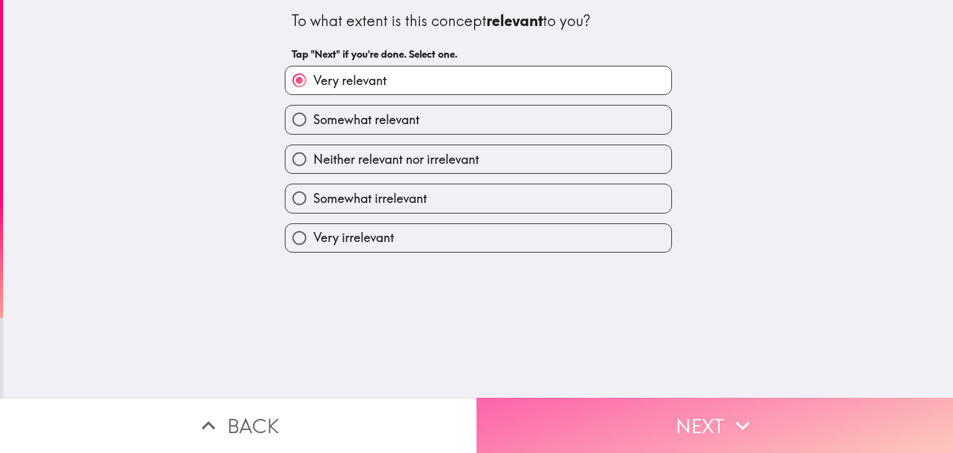
click at [626, 412] on button "Next" at bounding box center [714, 425] width 476 height 55
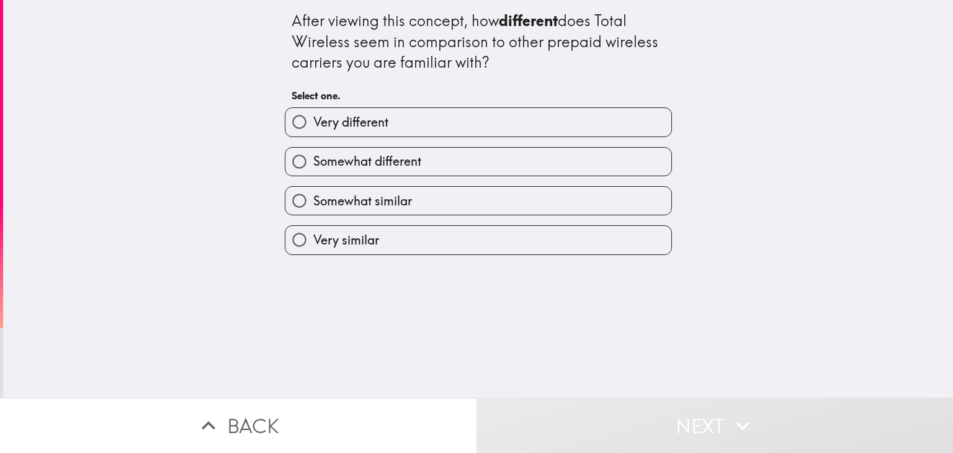
click at [401, 157] on span "Somewhat different" at bounding box center [367, 161] width 108 height 17
click at [313, 157] on input "Somewhat different" at bounding box center [299, 162] width 28 height 28
radio input "true"
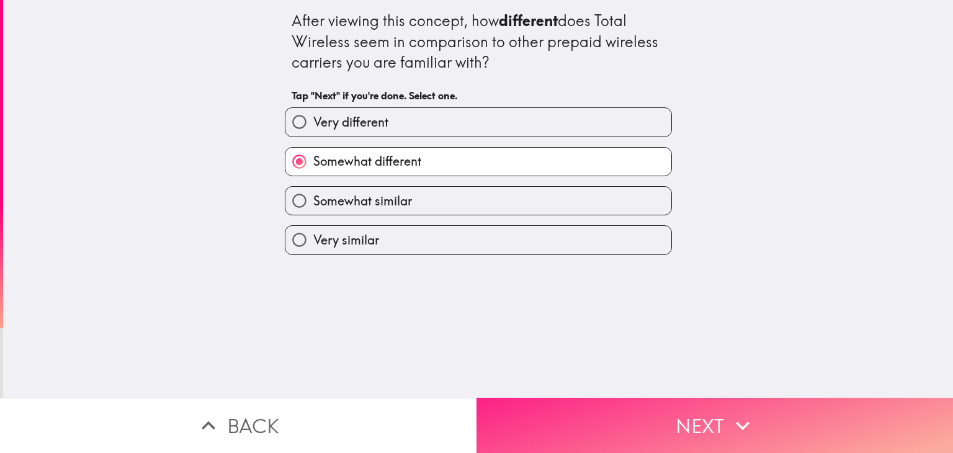
click at [624, 419] on button "Next" at bounding box center [714, 425] width 476 height 55
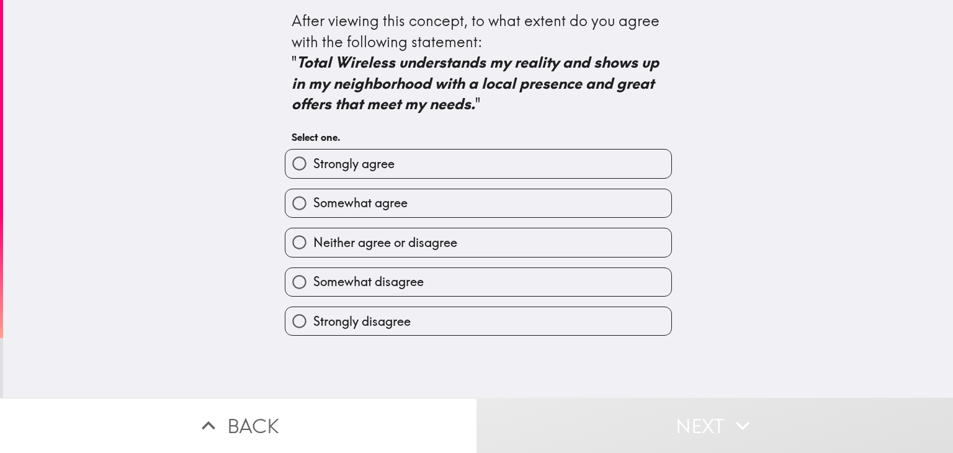
click at [423, 159] on label "Strongly agree" at bounding box center [478, 164] width 386 height 28
click at [313, 159] on input "Strongly agree" at bounding box center [299, 164] width 28 height 28
radio input "true"
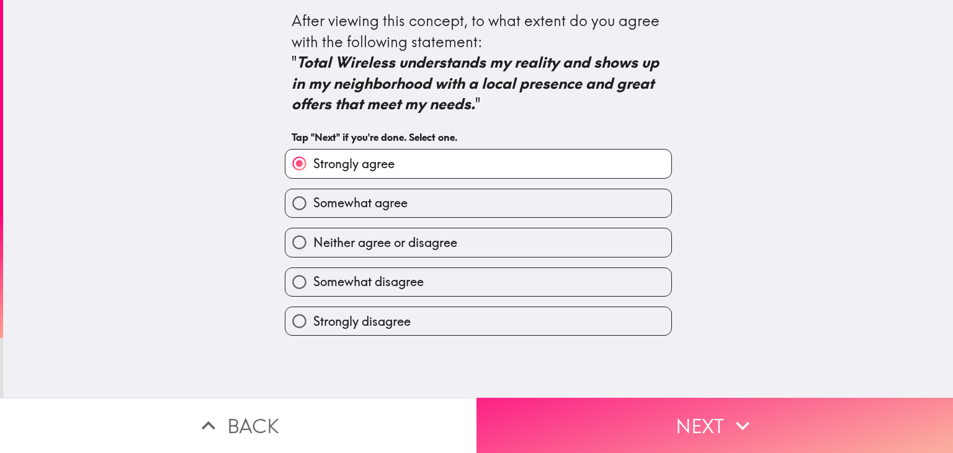
click at [633, 417] on button "Next" at bounding box center [714, 425] width 476 height 55
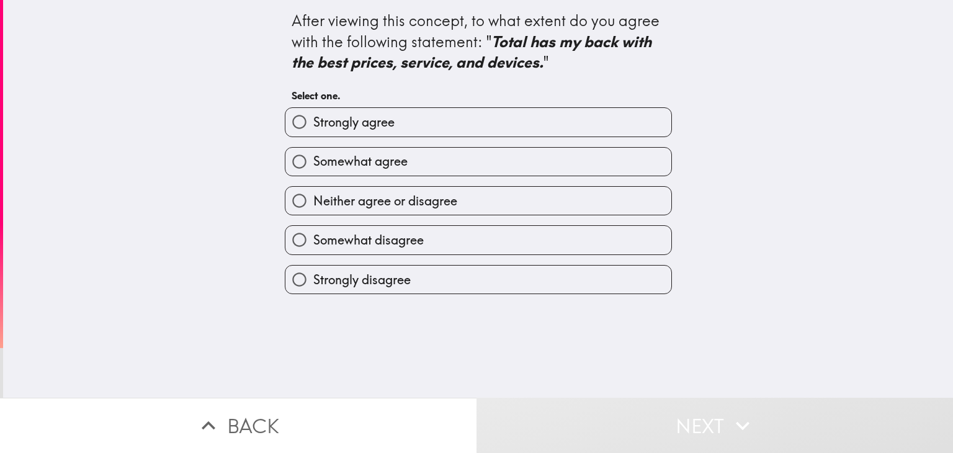
click at [357, 120] on span "Strongly agree" at bounding box center [353, 122] width 81 height 17
click at [313, 120] on input "Strongly agree" at bounding box center [299, 122] width 28 height 28
radio input "true"
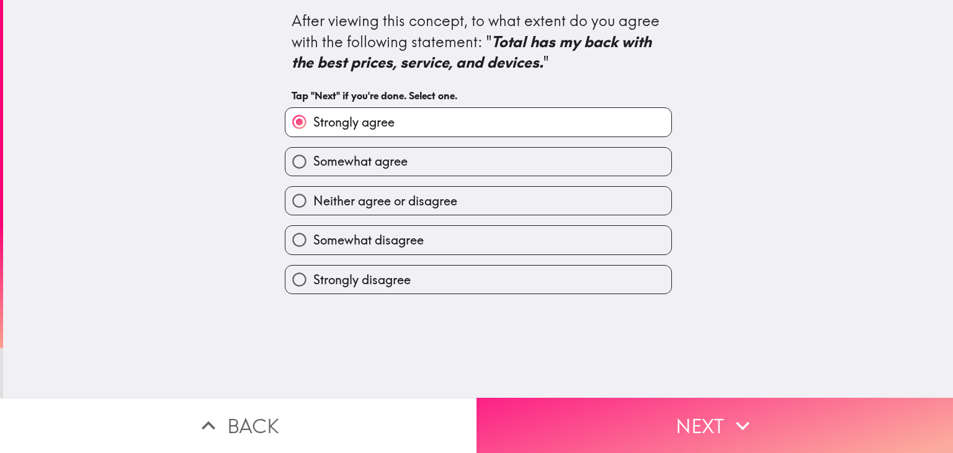
click at [622, 407] on button "Next" at bounding box center [714, 425] width 476 height 55
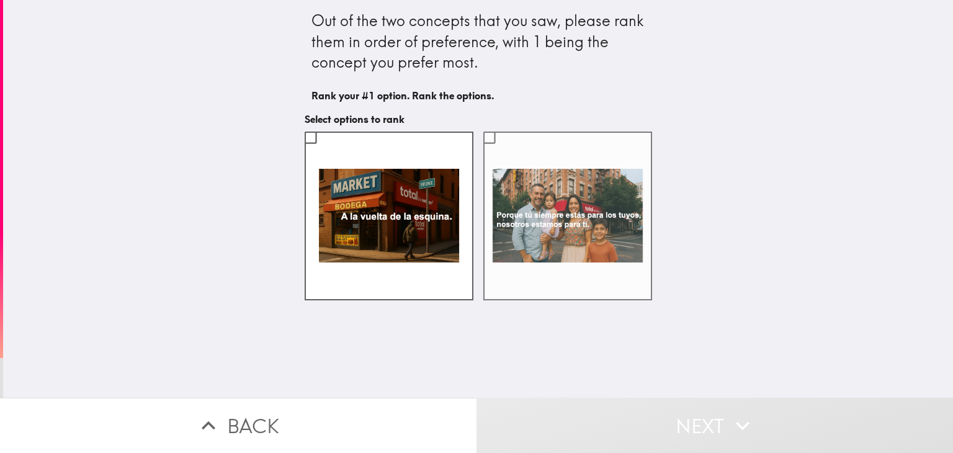
click at [548, 189] on label at bounding box center [567, 216] width 169 height 169
click at [503, 151] on input "checkbox" at bounding box center [489, 137] width 28 height 28
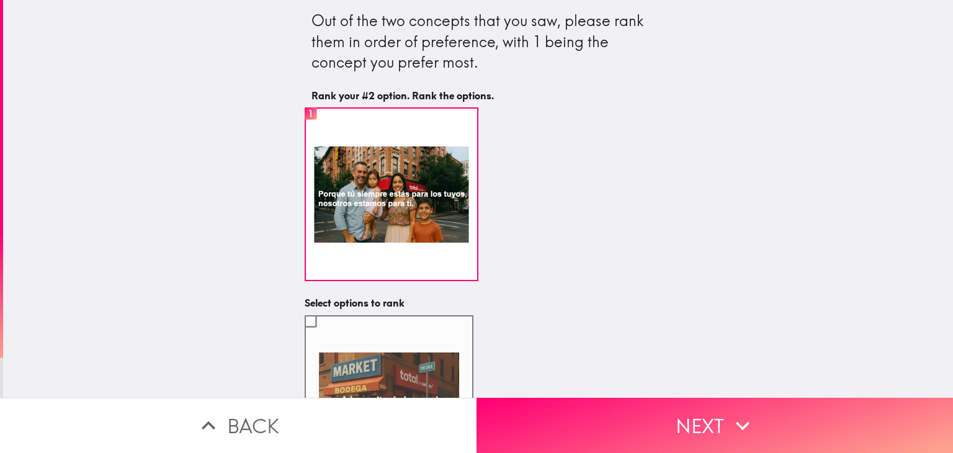
click at [427, 332] on label at bounding box center [389, 399] width 169 height 169
click at [324, 332] on input "checkbox" at bounding box center [311, 321] width 28 height 28
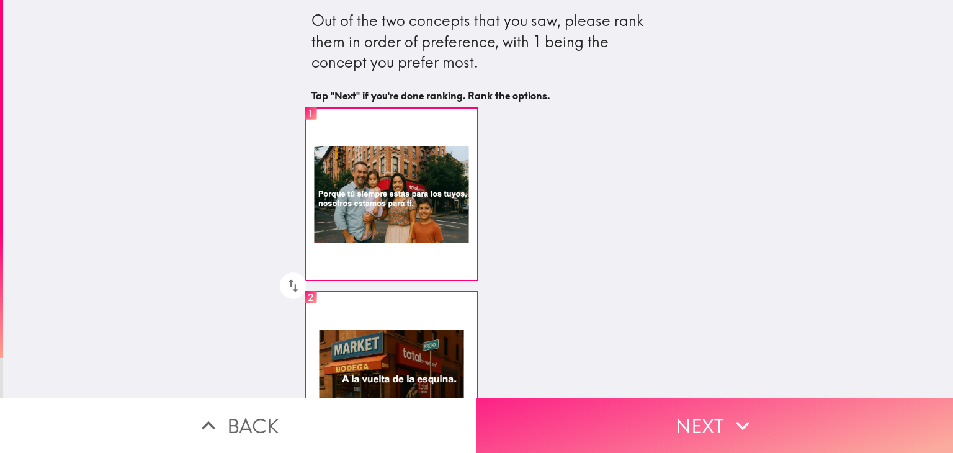
click at [617, 422] on button "Next" at bounding box center [714, 425] width 476 height 55
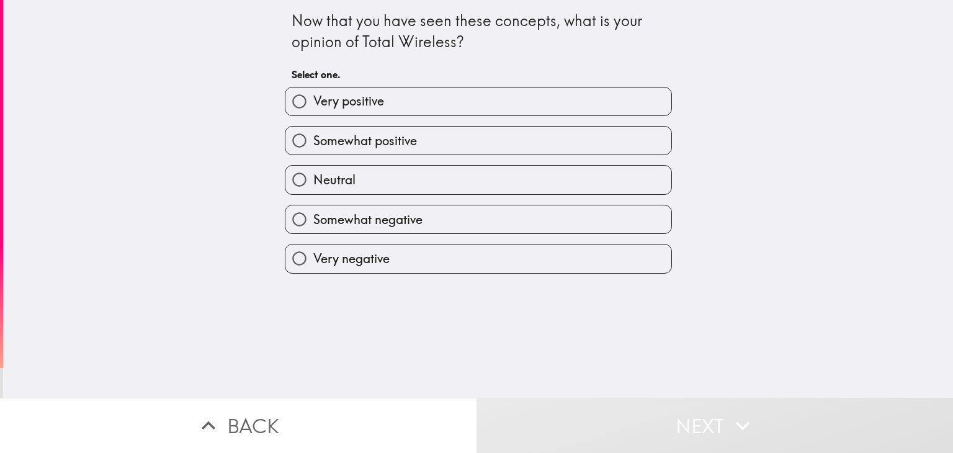
click at [390, 97] on label "Very positive" at bounding box center [478, 101] width 386 height 28
click at [313, 97] on input "Very positive" at bounding box center [299, 101] width 28 height 28
radio input "true"
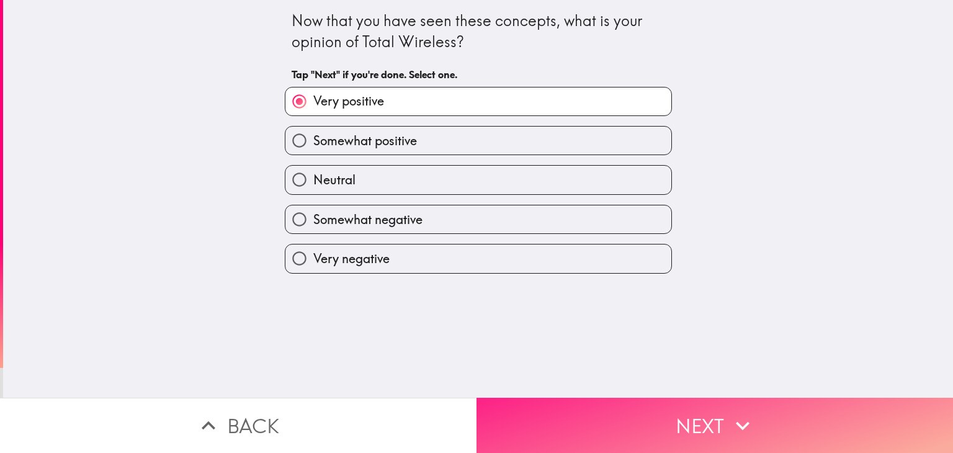
click at [658, 417] on button "Next" at bounding box center [714, 425] width 476 height 55
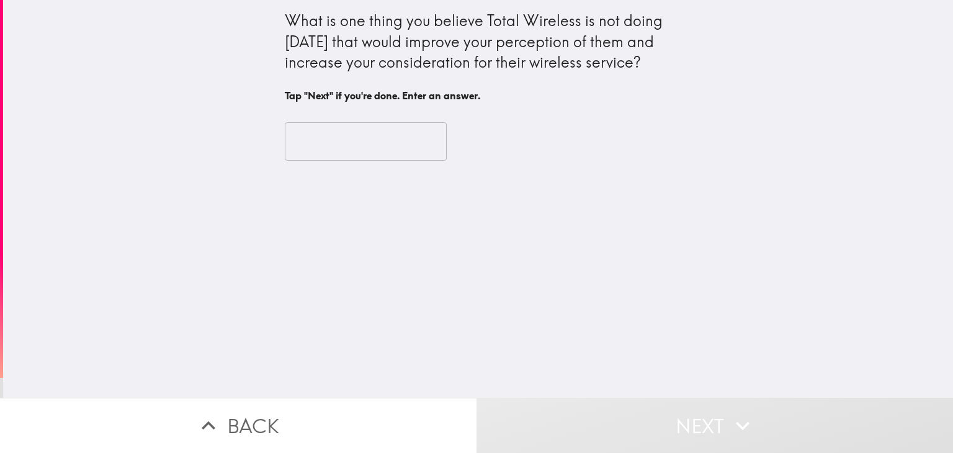
click at [347, 148] on input "text" at bounding box center [366, 141] width 162 height 38
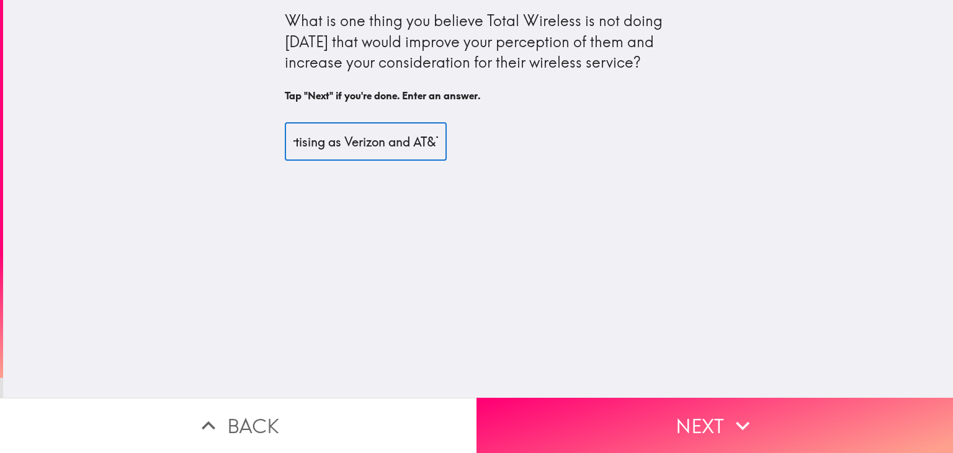
scroll to position [0, 218]
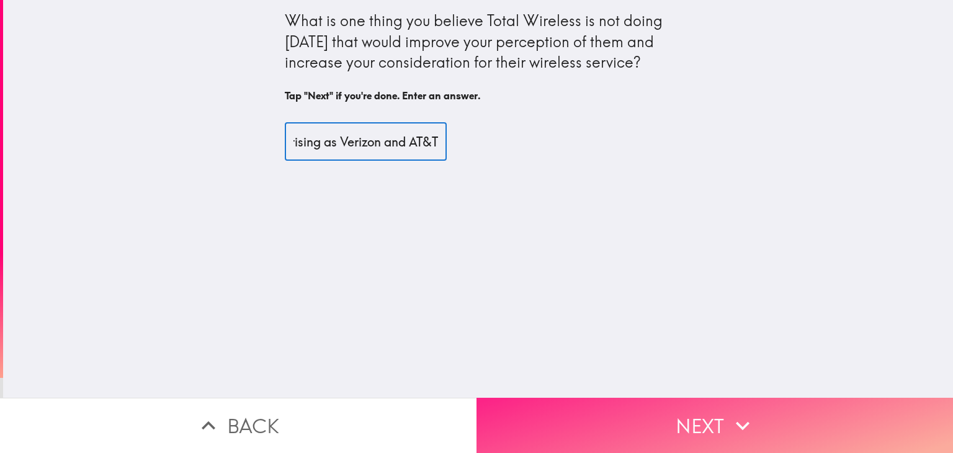
type input "They aren't as ubiquitous in their advertising as Verizon and AT&T"
click at [687, 417] on button "Next" at bounding box center [714, 425] width 476 height 55
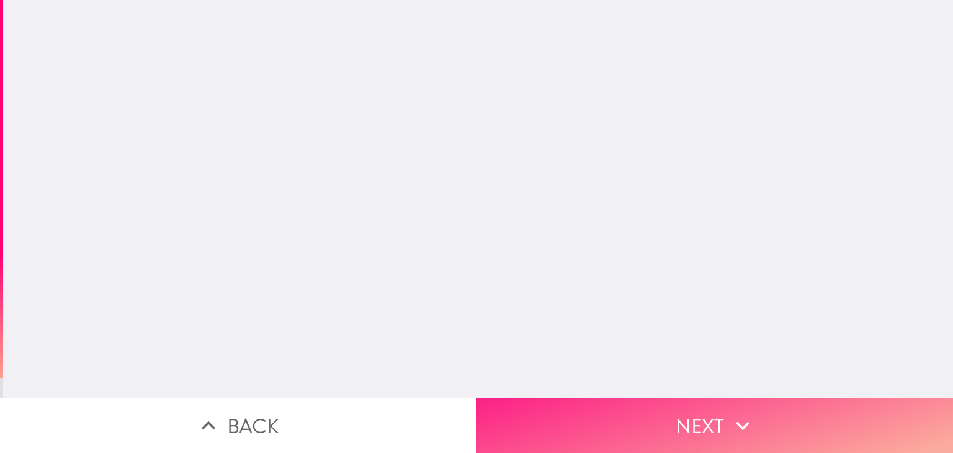
scroll to position [0, 0]
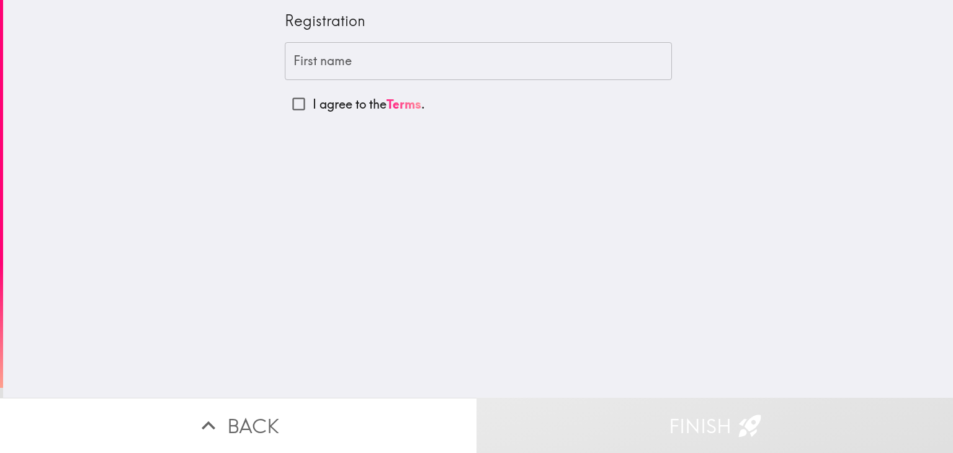
click at [517, 61] on input "First name" at bounding box center [478, 61] width 387 height 38
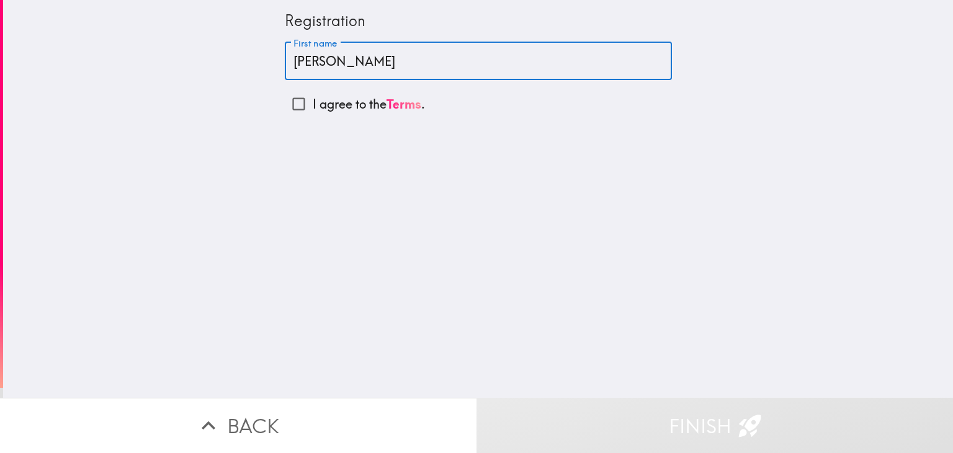
type input "[PERSON_NAME]"
click at [300, 104] on input "I agree to the Terms ." at bounding box center [299, 104] width 28 height 28
checkbox input "true"
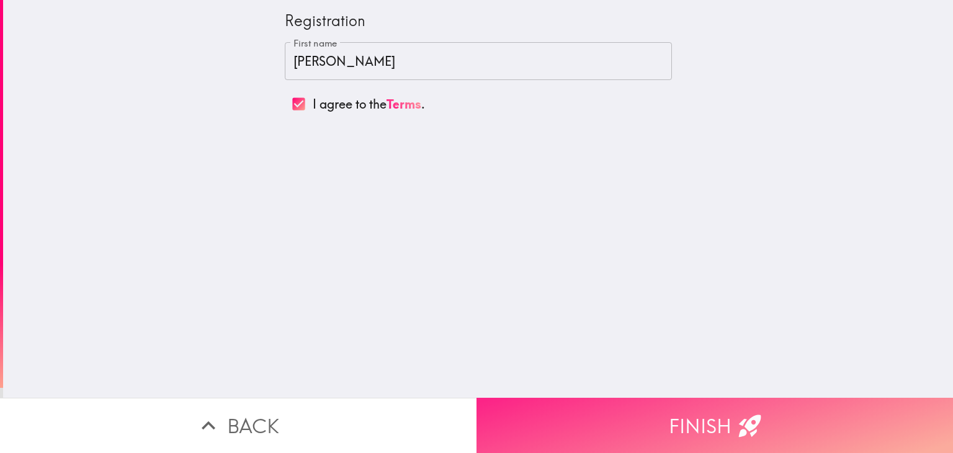
click at [579, 422] on button "Finish" at bounding box center [714, 425] width 476 height 55
